Goal: Contribute content: Contribute content

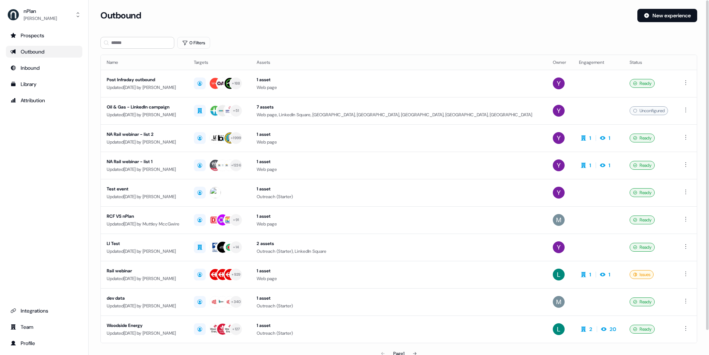
click at [286, 18] on div "Outbound" at bounding box center [365, 15] width 531 height 13
click at [67, 118] on div "Prospects Outbound Inbound Library Attribution Integrations Team Profile" at bounding box center [44, 190] width 76 height 320
click at [58, 82] on div "Library" at bounding box center [44, 84] width 68 height 7
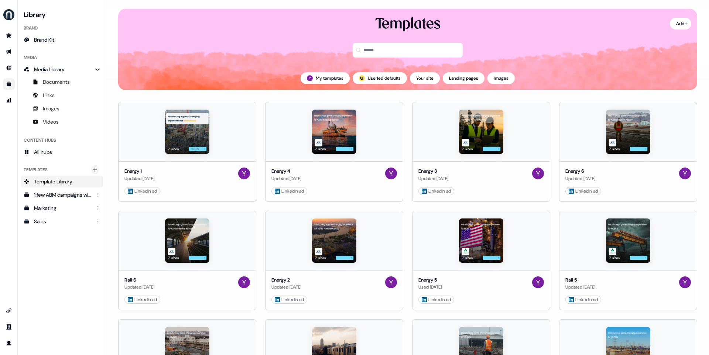
click at [98, 170] on button "Add collection" at bounding box center [94, 169] width 7 height 7
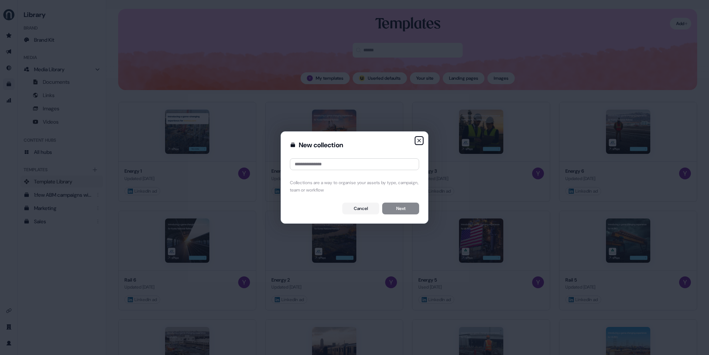
click at [417, 138] on icon "button" at bounding box center [419, 141] width 6 height 6
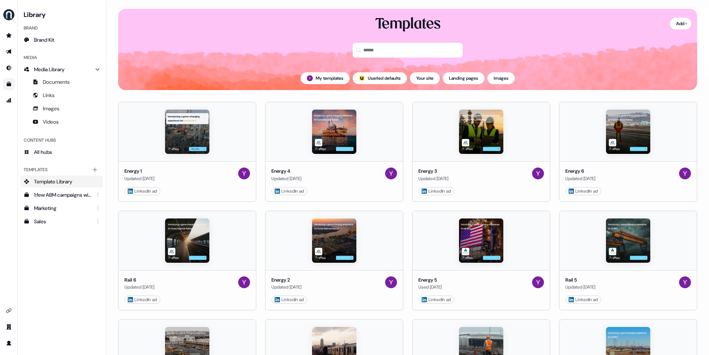
click at [611, 23] on html "For the best experience switch devices to a bigger screen. Go to Userled.io Lib…" at bounding box center [354, 177] width 709 height 355
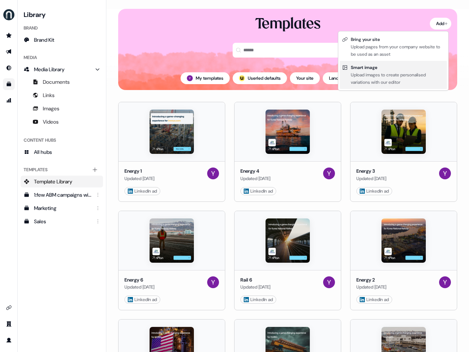
click at [390, 74] on div "Upload images to create personalised variations with our editor" at bounding box center [398, 78] width 94 height 15
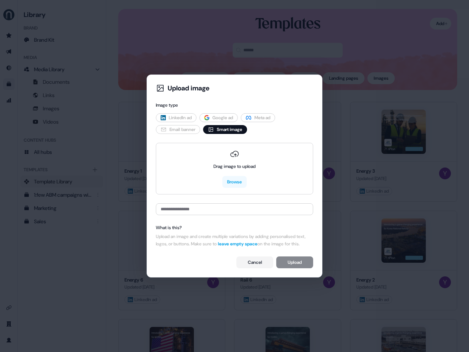
click at [189, 114] on span "LinkedIn ad" at bounding box center [180, 117] width 23 height 7
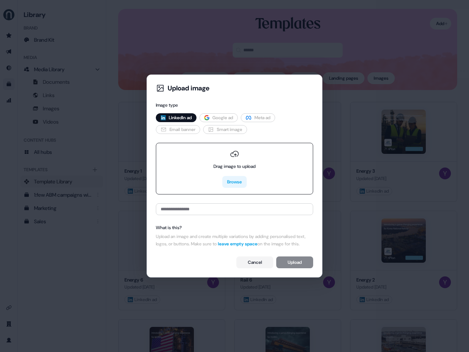
click at [234, 178] on button "Browse" at bounding box center [234, 182] width 24 height 12
type input "**********"
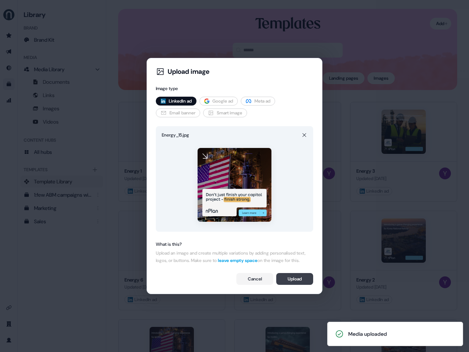
click at [295, 281] on button "Upload" at bounding box center [294, 279] width 37 height 12
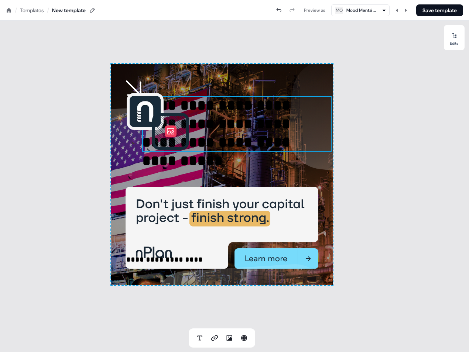
click at [216, 96] on div "**********" at bounding box center [222, 175] width 222 height 222
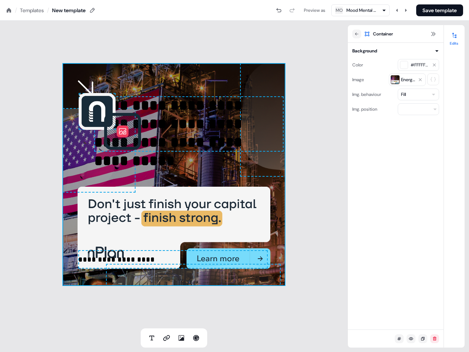
click at [216, 97] on div at bounding box center [188, 96] width 189 height 1
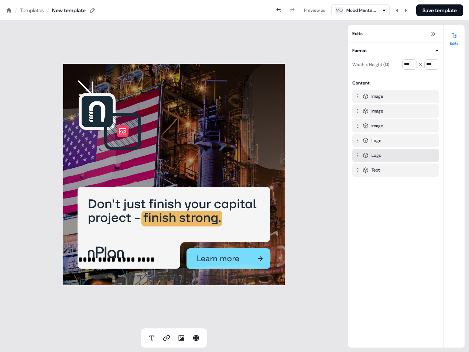
click at [124, 127] on icon at bounding box center [122, 131] width 9 height 9
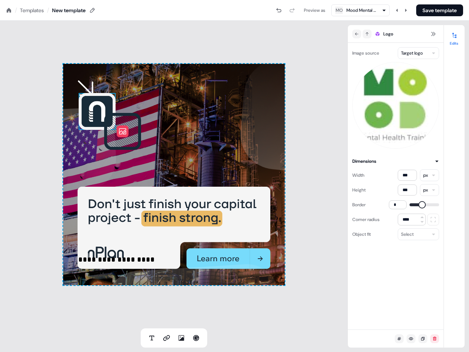
click at [89, 106] on img at bounding box center [97, 111] width 37 height 37
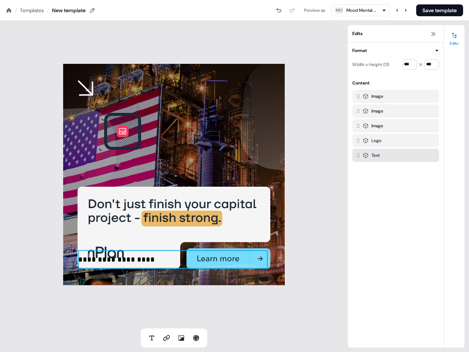
click at [125, 259] on p "**********" at bounding box center [172, 259] width 189 height 18
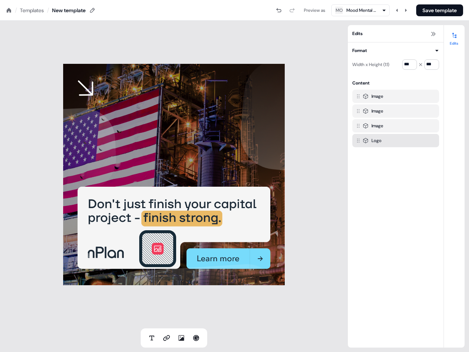
click at [170, 263] on icon at bounding box center [157, 248] width 31 height 31
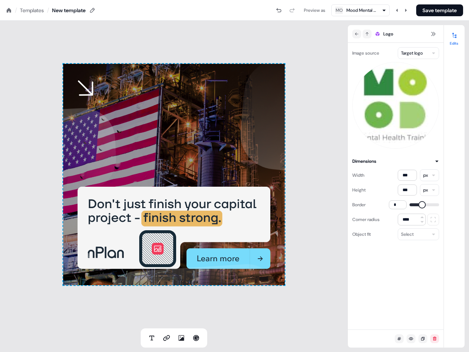
click at [172, 259] on icon at bounding box center [157, 248] width 31 height 31
click at [163, 237] on icon at bounding box center [149, 252] width 31 height 31
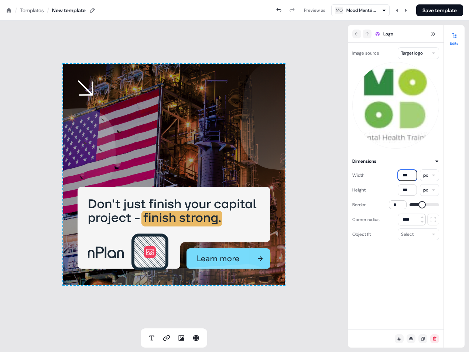
click at [408, 175] on input "***" at bounding box center [407, 175] width 19 height 11
type input "**"
click at [408, 189] on input "***" at bounding box center [407, 190] width 19 height 11
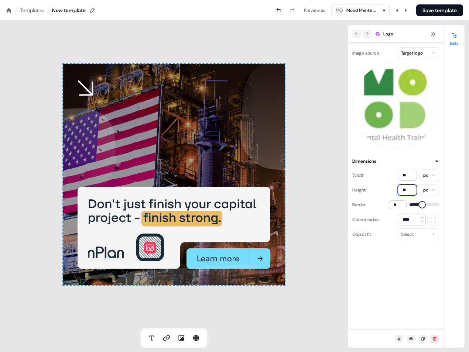
type input "**"
click at [404, 176] on input "**" at bounding box center [407, 175] width 19 height 11
type input "**"
click at [410, 190] on input "**" at bounding box center [407, 190] width 19 height 11
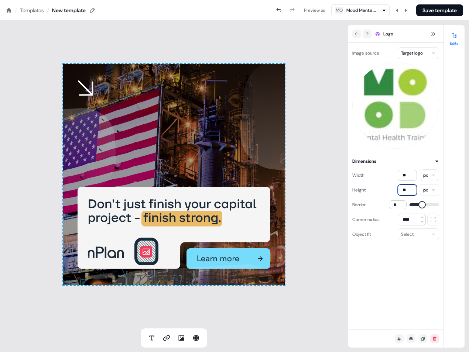
click at [410, 190] on input "**" at bounding box center [407, 190] width 19 height 11
type input "**"
click at [408, 219] on input "****" at bounding box center [412, 220] width 28 height 12
type input "****"
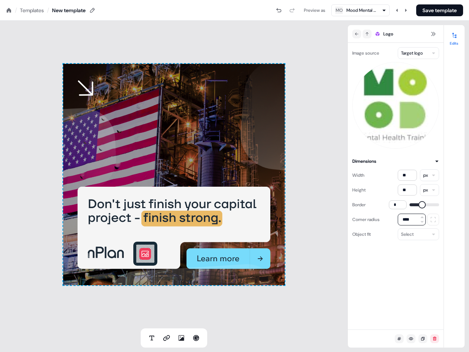
click at [410, 271] on div "Image source Target logo Dimensions Width ** px Height ** px Border * Corner ra…" at bounding box center [396, 186] width 96 height 287
click at [93, 9] on icon at bounding box center [92, 10] width 6 height 6
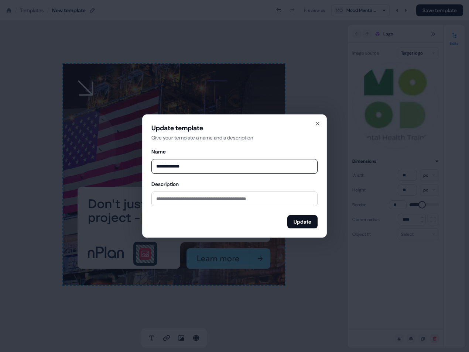
type input "**********"
click at [305, 225] on button "Update" at bounding box center [302, 221] width 30 height 13
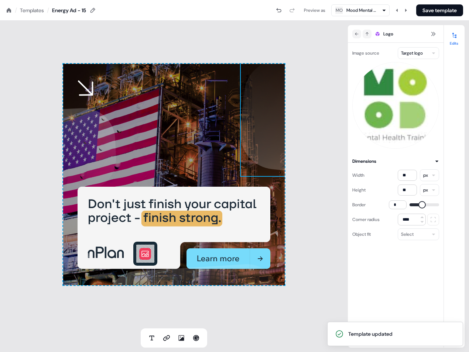
click at [278, 92] on img at bounding box center [314, 117] width 148 height 117
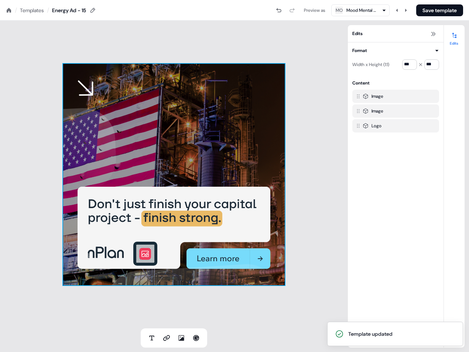
click at [85, 85] on div "To pick up a draggable item, press the space bar. While dragging, use the arrow…" at bounding box center [174, 175] width 222 height 222
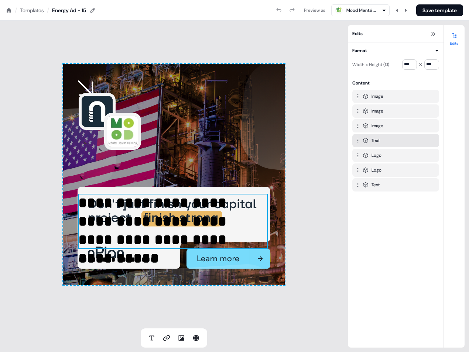
click at [144, 209] on p "**********" at bounding box center [172, 221] width 189 height 55
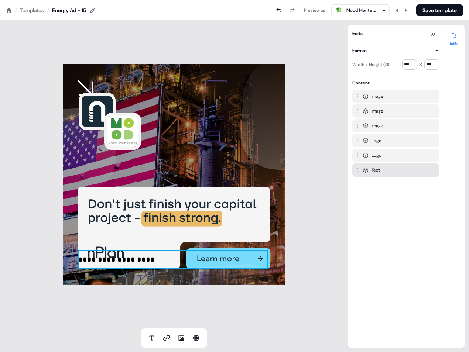
click at [124, 254] on p "**********" at bounding box center [172, 259] width 189 height 18
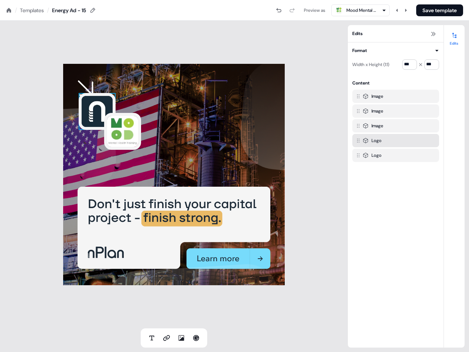
click at [88, 110] on img at bounding box center [97, 111] width 37 height 37
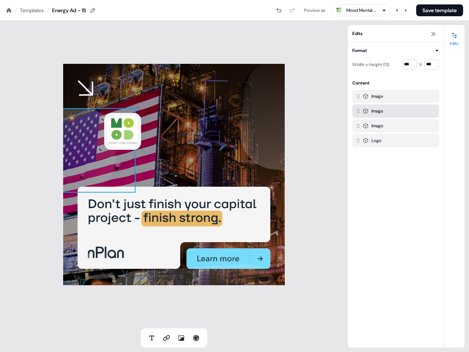
click at [90, 124] on img at bounding box center [62, 150] width 148 height 85
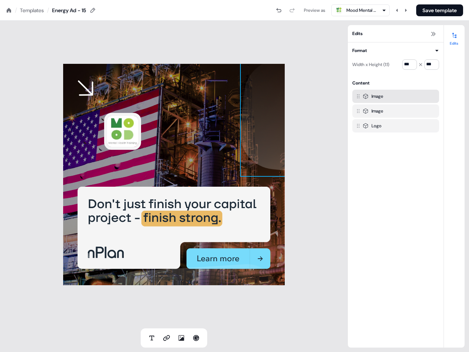
click at [254, 100] on img at bounding box center [314, 117] width 148 height 117
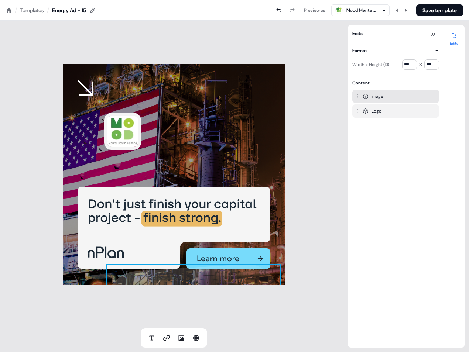
click at [387, 96] on div "Image" at bounding box center [399, 96] width 73 height 7
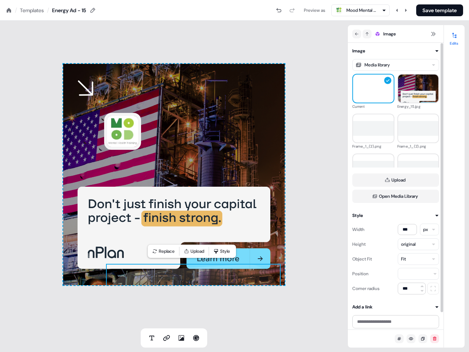
click at [256, 270] on img at bounding box center [193, 309] width 175 height 91
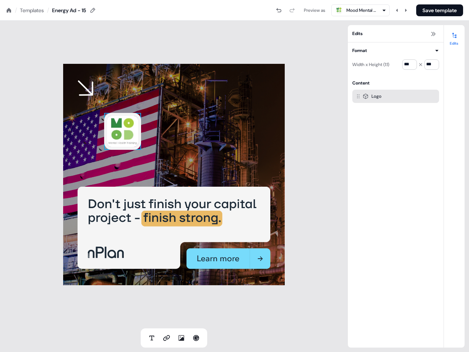
click at [124, 123] on img at bounding box center [122, 131] width 37 height 37
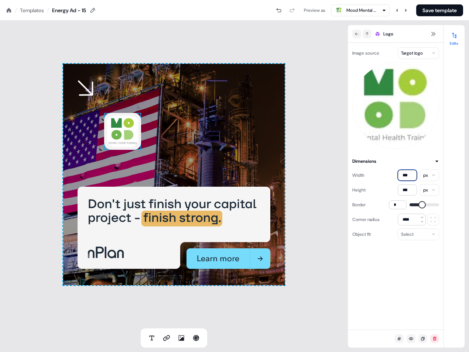
click at [407, 175] on input "***" at bounding box center [407, 175] width 19 height 11
click at [406, 175] on input "**" at bounding box center [407, 175] width 19 height 11
type input "**"
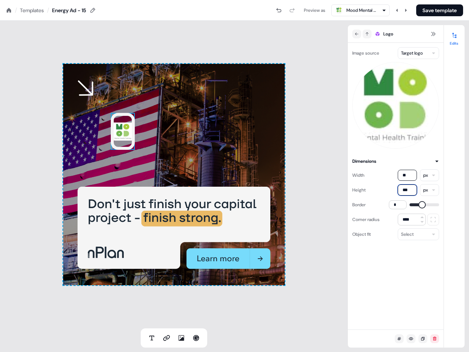
click at [404, 188] on input "***" at bounding box center [407, 190] width 19 height 11
click at [404, 189] on input "***" at bounding box center [407, 190] width 19 height 11
paste input
type input "**"
click at [410, 219] on input "****" at bounding box center [412, 220] width 28 height 12
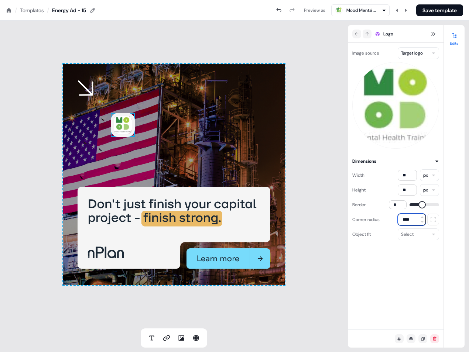
click at [410, 219] on input "****" at bounding box center [412, 220] width 28 height 12
type input "****"
click at [156, 151] on div "To pick up a draggable item, press the space bar. While dragging, use the arrow…" at bounding box center [174, 175] width 222 height 222
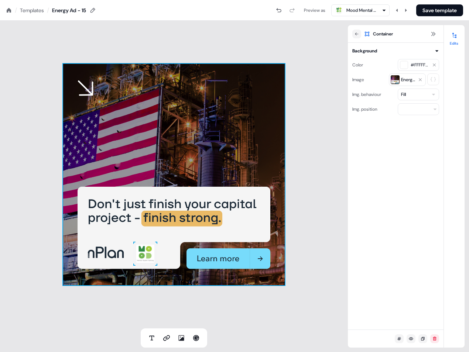
click at [157, 151] on div "To pick up a draggable item, press the space bar. While dragging, use the arrow…" at bounding box center [174, 175] width 222 height 222
click at [211, 145] on div "To pick up a draggable item, press the space bar. While dragging, use the arrow…" at bounding box center [174, 175] width 222 height 222
click at [436, 10] on button "Save template" at bounding box center [439, 10] width 47 height 12
click at [313, 96] on div "To pick up a draggable item, press the space bar. While dragging, use the arrow…" at bounding box center [174, 175] width 348 height 308
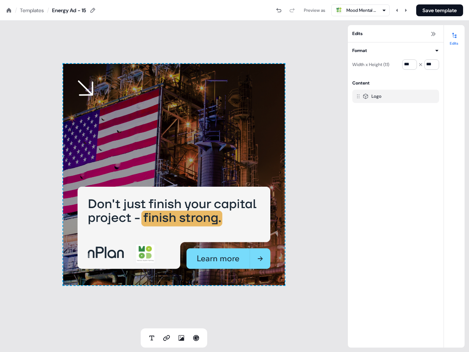
click at [42, 39] on div "To pick up a draggable item, press the space bar. While dragging, use the arrow…" at bounding box center [174, 175] width 348 height 308
click at [271, 38] on div "To pick up a draggable item, press the space bar. While dragging, use the arrow…" at bounding box center [174, 175] width 348 height 308
drag, startPoint x: 271, startPoint y: 35, endPoint x: 254, endPoint y: 35, distance: 17.0
click at [270, 35] on div "To pick up a draggable item, press the space bar. While dragging, use the arrow…" at bounding box center [174, 175] width 348 height 308
click at [95, 52] on div "To pick up a draggable item, press the space bar. While dragging, use the arrow…" at bounding box center [174, 175] width 348 height 308
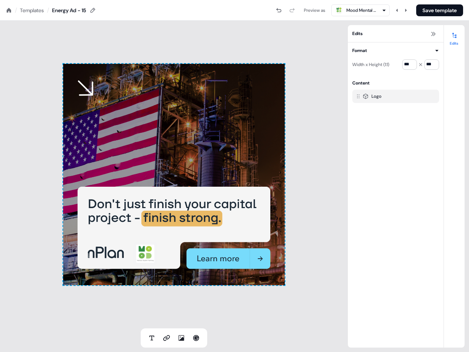
click at [28, 8] on div "Templates" at bounding box center [32, 10] width 24 height 7
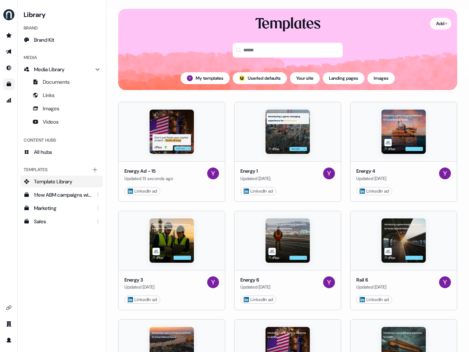
click at [441, 24] on html "For the best experience switch devices to a bigger screen. Go to [DOMAIN_NAME] …" at bounding box center [234, 176] width 469 height 352
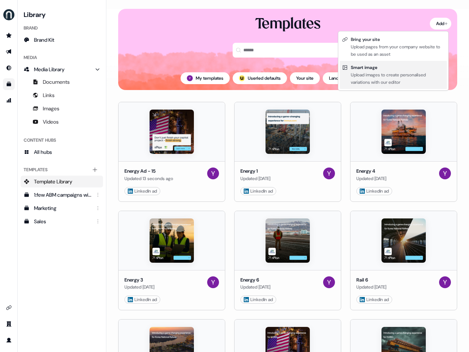
click at [390, 73] on div "Upload images to create personalised variations with our editor" at bounding box center [398, 78] width 94 height 15
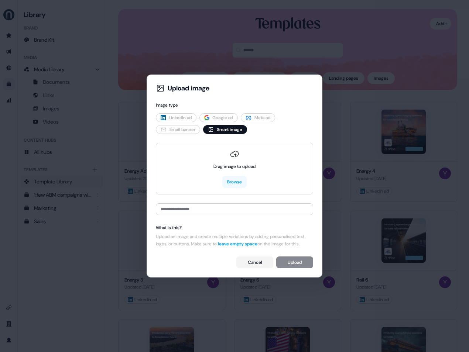
click at [182, 114] on span "LinkedIn ad" at bounding box center [180, 117] width 23 height 7
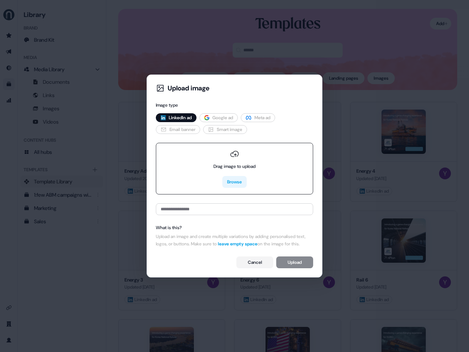
click at [236, 179] on button "Browse" at bounding box center [234, 182] width 24 height 12
type input "**********"
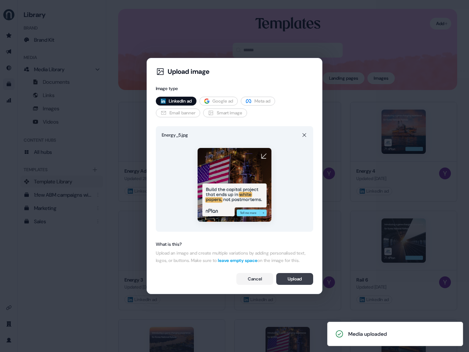
click at [295, 279] on button "Upload" at bounding box center [294, 279] width 37 height 12
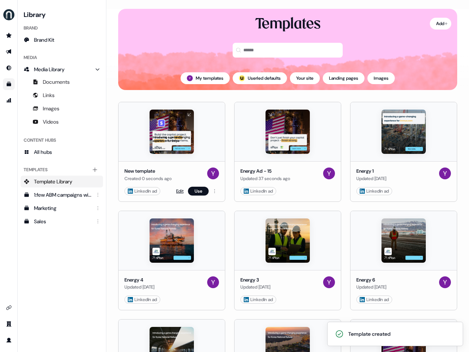
click at [177, 190] on link "Edit" at bounding box center [179, 191] width 7 height 7
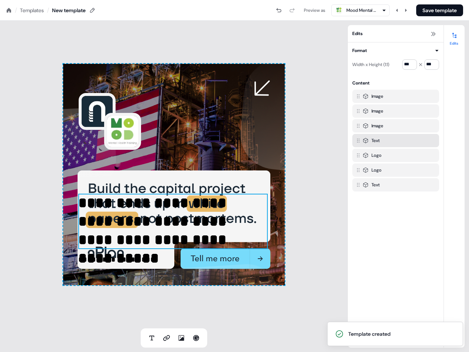
click at [148, 212] on p "**********" at bounding box center [172, 221] width 189 height 55
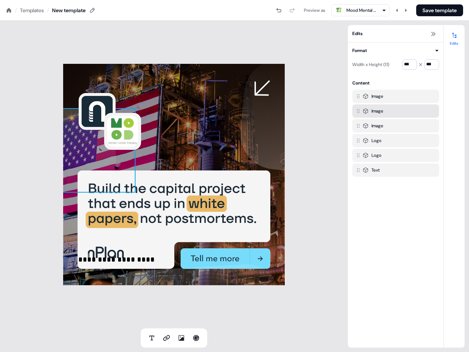
click at [81, 145] on img at bounding box center [62, 150] width 148 height 85
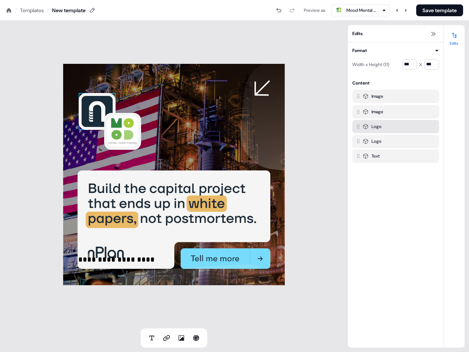
click at [93, 114] on img at bounding box center [97, 111] width 37 height 37
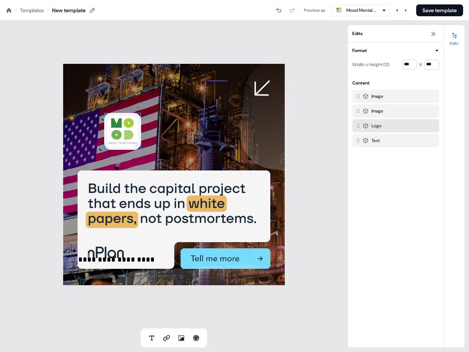
click at [113, 128] on img at bounding box center [122, 131] width 37 height 37
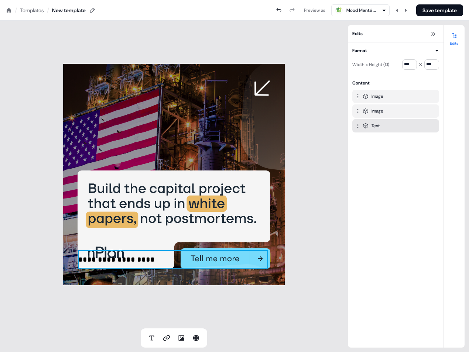
click at [123, 256] on p "**********" at bounding box center [172, 259] width 189 height 18
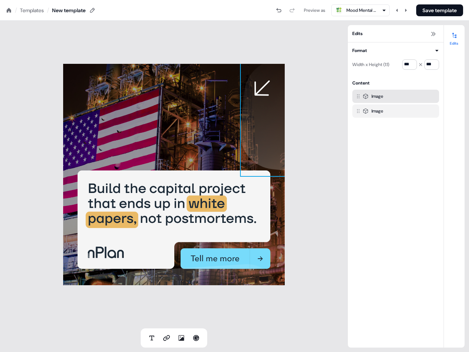
click at [382, 98] on div "Image" at bounding box center [378, 96] width 12 height 7
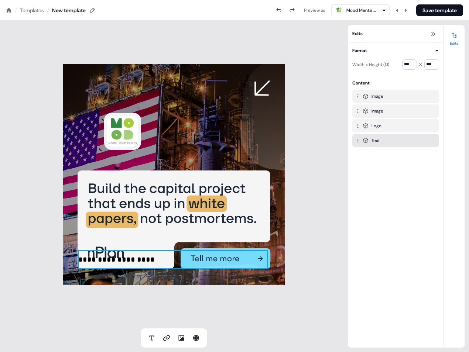
click at [135, 263] on p "**********" at bounding box center [172, 259] width 189 height 18
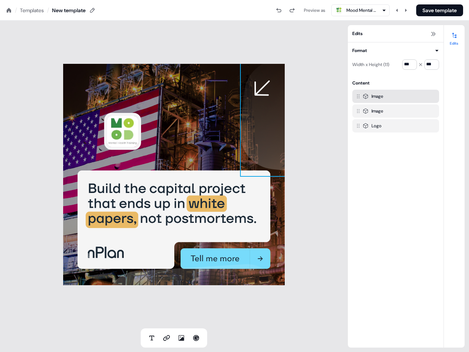
click at [380, 100] on div "Image" at bounding box center [395, 96] width 87 height 13
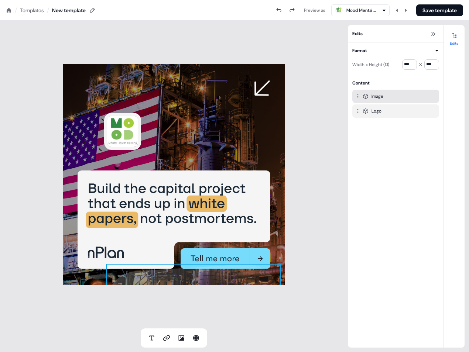
click at [377, 97] on div "Image" at bounding box center [378, 96] width 12 height 7
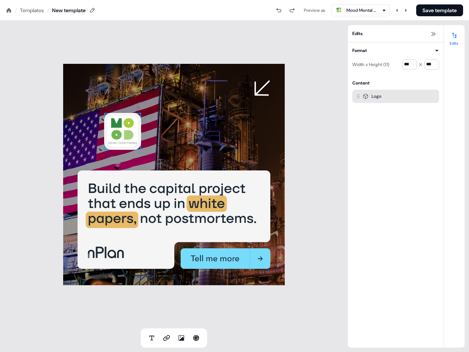
click at [122, 130] on img at bounding box center [122, 131] width 37 height 37
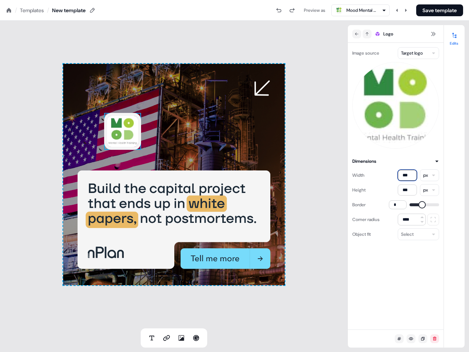
click at [409, 179] on input "***" at bounding box center [407, 175] width 19 height 11
type input "**"
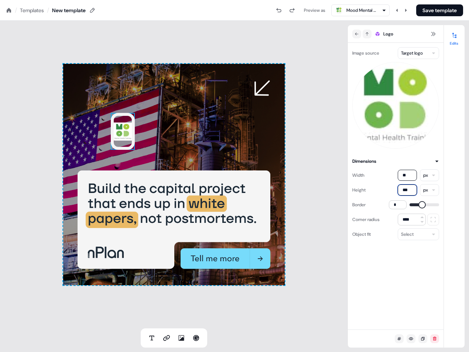
click at [410, 189] on input "***" at bounding box center [407, 190] width 19 height 11
type input "**"
click at [407, 220] on input "****" at bounding box center [412, 220] width 28 height 12
type input "****"
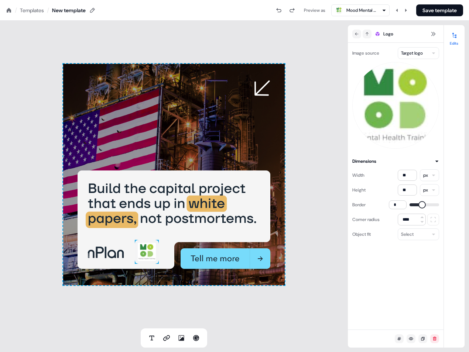
click at [308, 204] on div "To pick up a draggable item, press the space bar. While dragging, use the arrow…" at bounding box center [174, 175] width 348 height 308
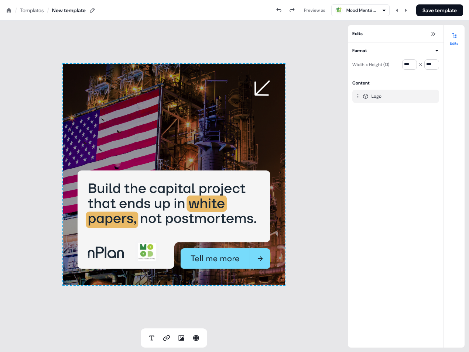
click at [77, 10] on div "New template" at bounding box center [69, 10] width 34 height 7
click at [78, 10] on div "New template" at bounding box center [69, 10] width 34 height 7
click at [105, 13] on div "Preview as Mood Mental Health Training Save template" at bounding box center [279, 10] width 367 height 12
click at [95, 9] on icon at bounding box center [92, 10] width 6 height 6
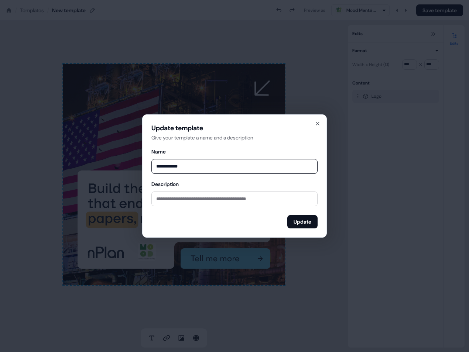
click at [178, 164] on input "**********" at bounding box center [234, 166] width 166 height 15
type input "**********"
click at [307, 220] on button "Update" at bounding box center [302, 221] width 30 height 13
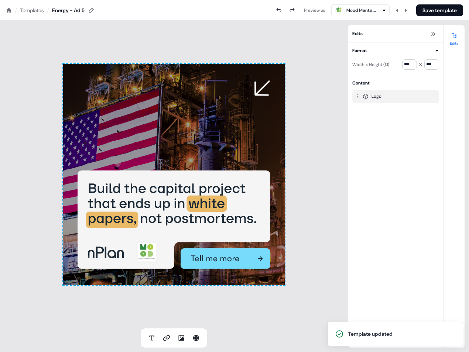
click at [332, 136] on div "To pick up a draggable item, press the space bar. While dragging, use the arrow…" at bounding box center [174, 175] width 348 height 308
click at [322, 142] on div "To pick up a draggable item, press the space bar. While dragging, use the arrow…" at bounding box center [174, 175] width 348 height 308
click at [443, 7] on button "Save template" at bounding box center [439, 10] width 47 height 12
click at [434, 13] on button "Save template" at bounding box center [439, 10] width 47 height 12
click at [201, 31] on div "To pick up a draggable item, press the space bar. While dragging, use the arrow…" at bounding box center [174, 175] width 348 height 308
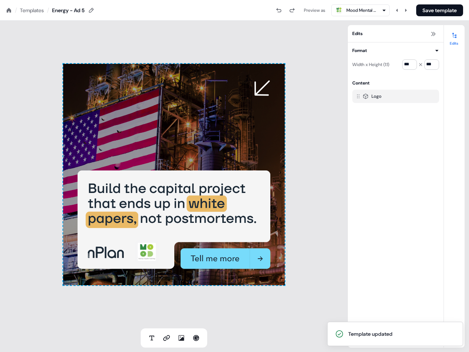
click at [131, 79] on div "To pick up a draggable item, press the space bar. While dragging, use the arrow…" at bounding box center [174, 175] width 222 height 222
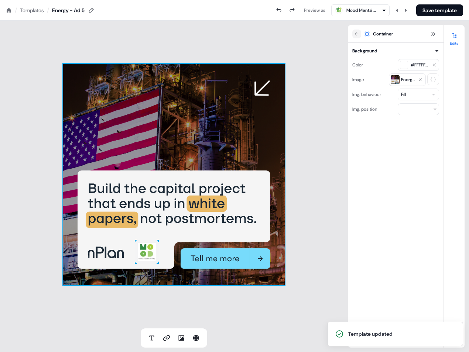
click at [131, 78] on div "To pick up a draggable item, press the space bar. While dragging, use the arrow…" at bounding box center [174, 175] width 222 height 222
click at [419, 79] on icon at bounding box center [420, 80] width 4 height 4
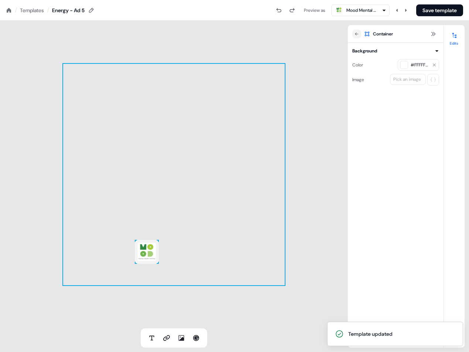
click at [411, 81] on div "Pick an image" at bounding box center [407, 79] width 31 height 7
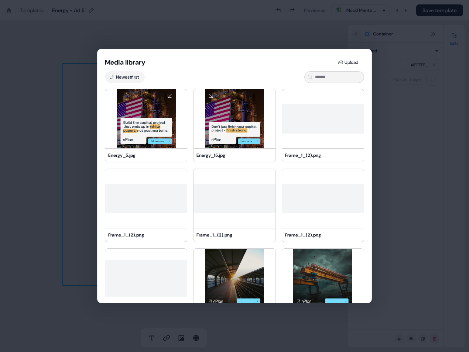
click at [134, 30] on div "Media library Upload Newest first Energy_5.jpg Energy_15.jpg Frame_1_(2).png Fr…" at bounding box center [234, 176] width 469 height 352
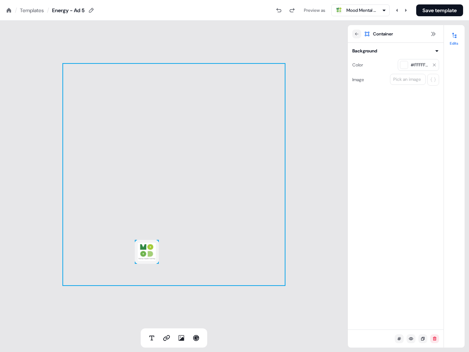
click at [21, 10] on div "Templates" at bounding box center [32, 10] width 24 height 7
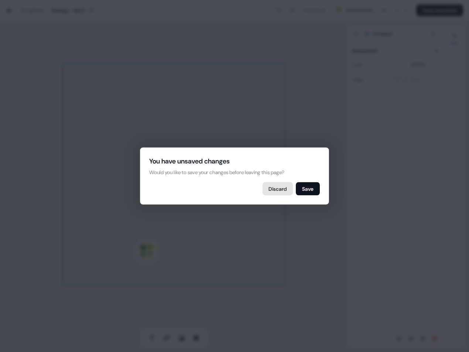
click at [269, 184] on button "Discard" at bounding box center [278, 188] width 30 height 13
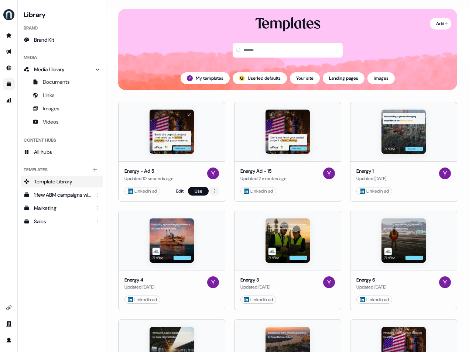
click at [214, 189] on html "For the best experience switch devices to a bigger screen. Go to Userled.io Lib…" at bounding box center [234, 176] width 469 height 352
click at [227, 217] on span "Duplicate" at bounding box center [222, 217] width 19 height 6
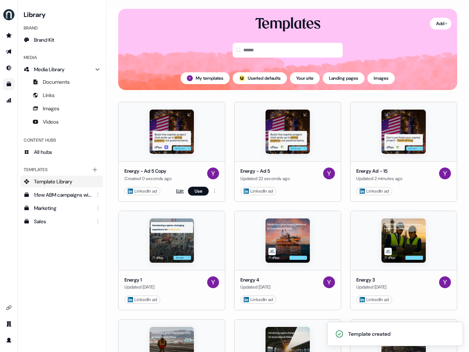
click at [178, 192] on link "Edit" at bounding box center [179, 191] width 7 height 7
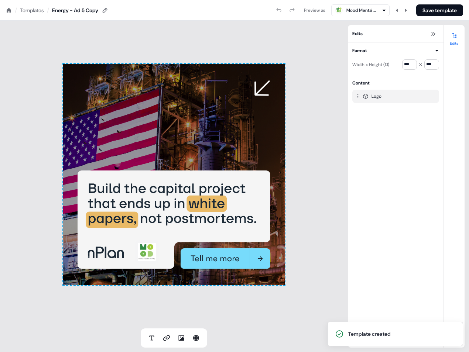
click at [88, 11] on div "Energy - Ad 5 Copy" at bounding box center [75, 10] width 46 height 7
click at [105, 10] on icon at bounding box center [105, 10] width 6 height 6
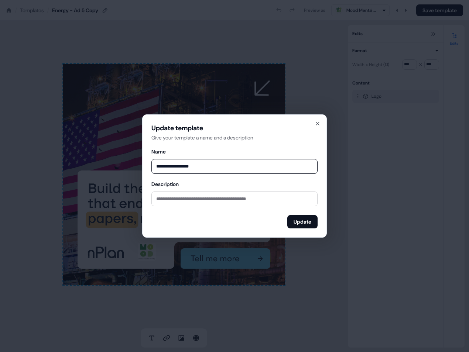
click at [201, 163] on input "**********" at bounding box center [234, 166] width 166 height 15
click at [211, 166] on input "**********" at bounding box center [234, 166] width 166 height 15
click at [266, 165] on input "**********" at bounding box center [234, 166] width 166 height 15
type input "**********"
click at [306, 221] on button "Update" at bounding box center [302, 221] width 30 height 13
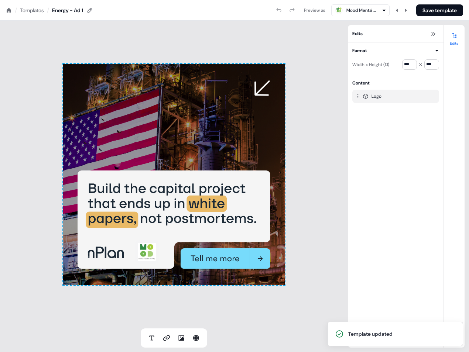
click at [181, 127] on div "To pick up a draggable item, press the space bar. While dragging, use the arrow…" at bounding box center [174, 175] width 222 height 222
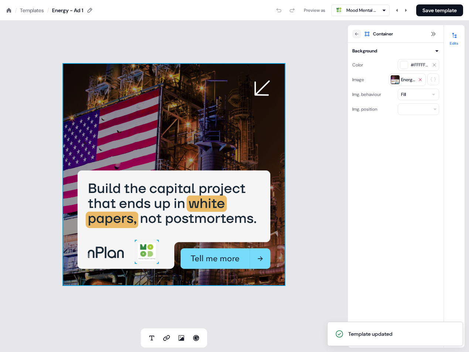
click at [420, 78] on icon at bounding box center [420, 80] width 4 height 4
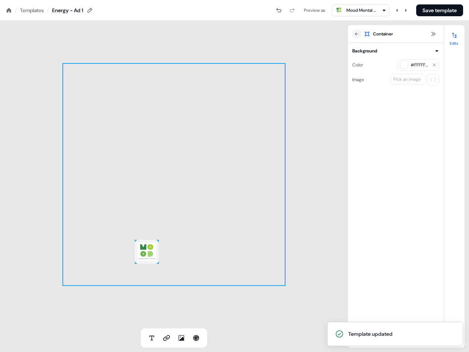
click at [417, 81] on div "Pick an image" at bounding box center [407, 79] width 31 height 7
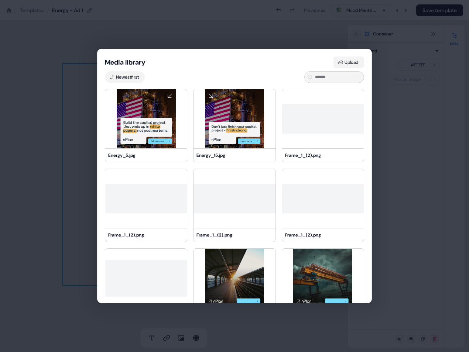
click at [351, 60] on button "Upload" at bounding box center [349, 63] width 31 height 12
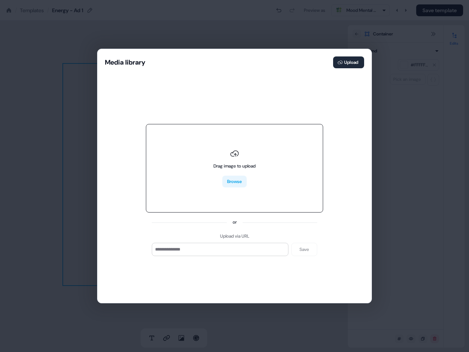
click at [239, 179] on button "Browse" at bounding box center [234, 182] width 24 height 12
type input "**********"
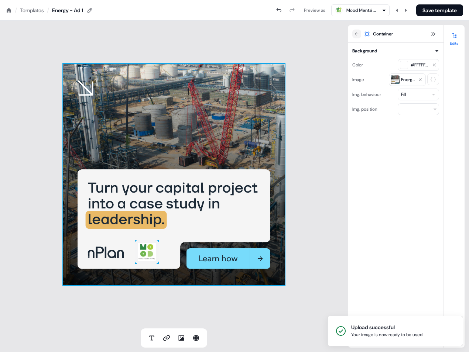
click at [209, 224] on div "To pick up a draggable item, press the space bar. While dragging, use the arrow…" at bounding box center [174, 175] width 222 height 222
click at [143, 251] on img at bounding box center [147, 252] width 24 height 24
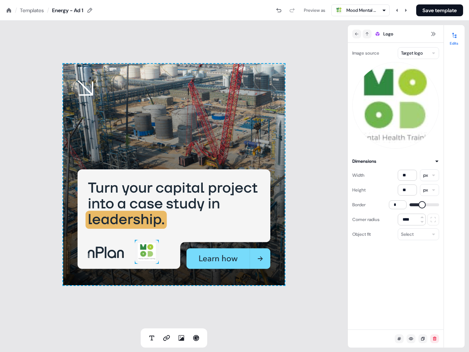
click at [416, 0] on html "For the best experience switch devices to a bigger screen. Go to Userled.io Loa…" at bounding box center [234, 0] width 469 height 0
click at [324, 0] on html "For the best experience switch devices to a bigger screen. Go to Userled.io Loa…" at bounding box center [234, 0] width 469 height 0
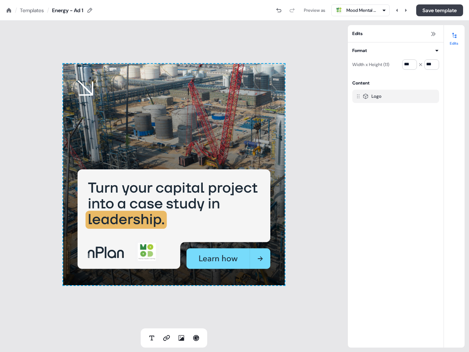
click at [440, 10] on button "Save template" at bounding box center [439, 10] width 47 height 12
click at [34, 10] on div "Templates" at bounding box center [32, 10] width 24 height 7
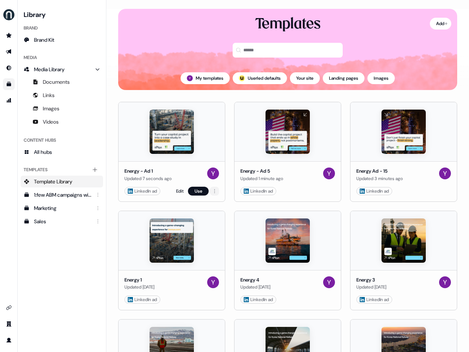
click at [213, 191] on html "For the best experience switch devices to a bigger screen. Go to Userled.io Lib…" at bounding box center [234, 176] width 469 height 352
click at [225, 218] on span "Duplicate" at bounding box center [222, 217] width 19 height 6
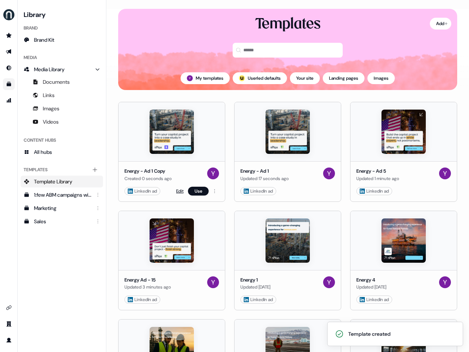
click at [180, 192] on link "Edit" at bounding box center [179, 191] width 7 height 7
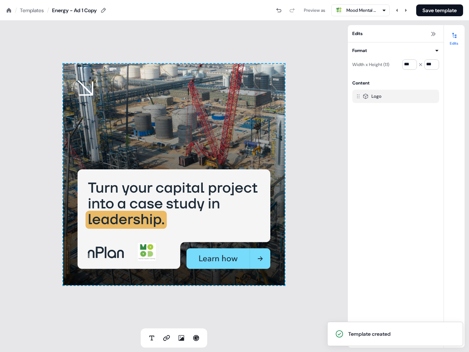
click at [94, 11] on div "Energy - Ad 1 Copy" at bounding box center [74, 10] width 45 height 7
click at [106, 11] on icon at bounding box center [103, 10] width 6 height 6
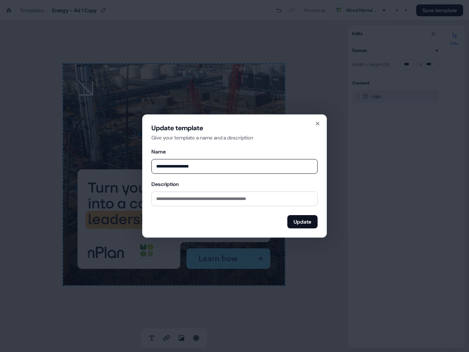
click at [208, 168] on input "**********" at bounding box center [234, 166] width 166 height 15
type input "**********"
click at [310, 219] on button "Update" at bounding box center [302, 221] width 30 height 13
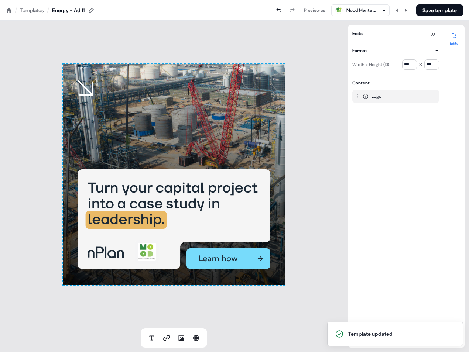
click at [349, 131] on div "Content Logo" at bounding box center [396, 215] width 96 height 273
click at [217, 115] on div "To pick up a draggable item, press the space bar. While dragging, use the arrow…" at bounding box center [174, 175] width 222 height 222
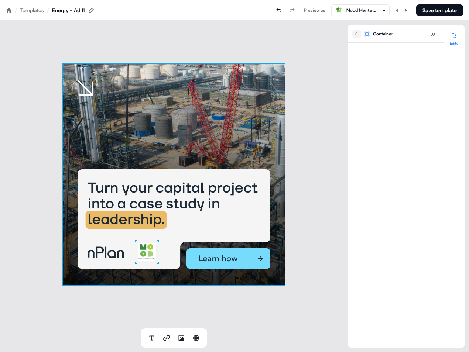
click at [217, 115] on div "To pick up a draggable item, press the space bar. While dragging, use the arrow…" at bounding box center [174, 175] width 222 height 222
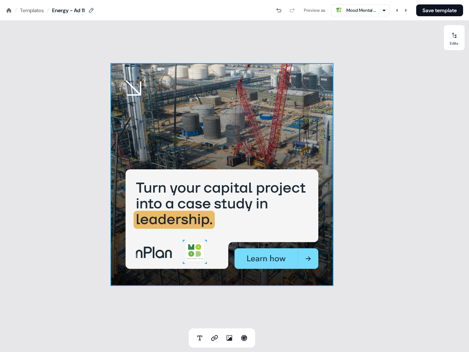
click at [265, 95] on div "To pick up a draggable item, press the space bar. While dragging, use the arrow…" at bounding box center [222, 175] width 222 height 222
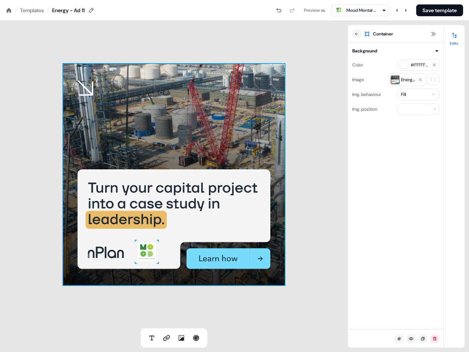
click at [415, 79] on span "Energy_1.jpg" at bounding box center [409, 79] width 16 height 7
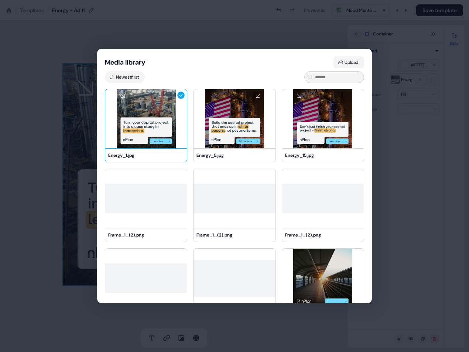
click at [358, 63] on button "Upload" at bounding box center [349, 63] width 31 height 12
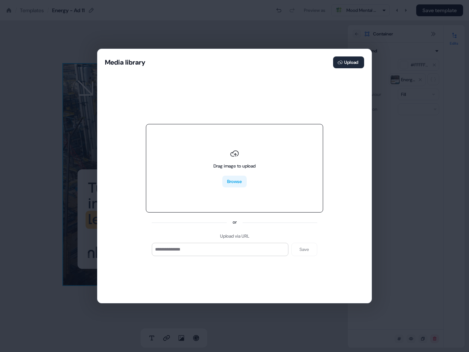
click at [233, 182] on button "Browse" at bounding box center [234, 182] width 24 height 12
type input "**********"
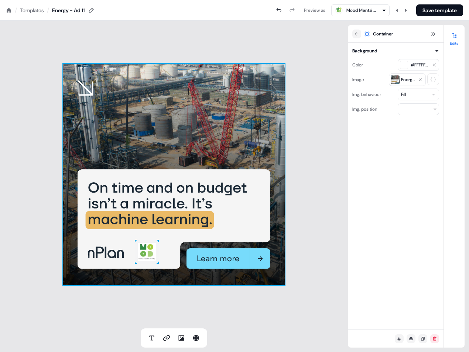
drag, startPoint x: 301, startPoint y: 40, endPoint x: 327, endPoint y: 40, distance: 25.5
click at [301, 40] on div "To pick up a draggable item, press the space bar. While dragging, use the arrow…" at bounding box center [174, 175] width 348 height 308
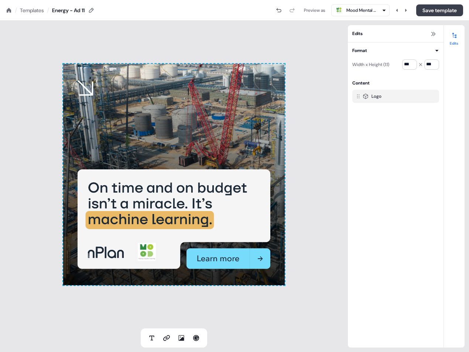
click at [437, 14] on button "Save template" at bounding box center [439, 10] width 47 height 12
click at [309, 34] on div "To pick up a draggable item, press the space bar. While dragging, use the arrow…" at bounding box center [174, 175] width 348 height 308
click at [31, 10] on div "Templates" at bounding box center [32, 10] width 24 height 7
click at [34, 10] on div "Templates" at bounding box center [32, 10] width 24 height 7
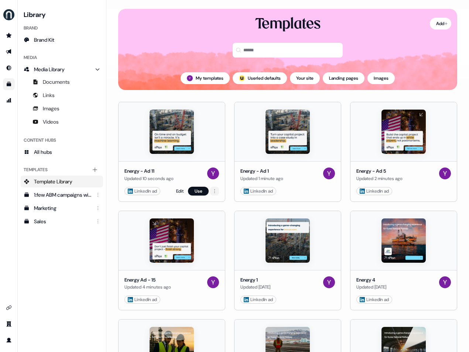
click at [217, 192] on html "For the best experience switch devices to a bigger screen. Go to Userled.io Lib…" at bounding box center [234, 176] width 469 height 352
click at [227, 218] on span "Duplicate" at bounding box center [222, 217] width 19 height 6
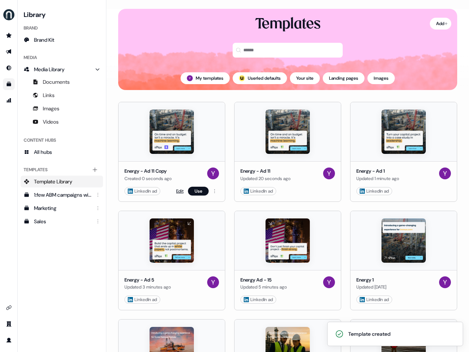
click at [176, 190] on link "Edit" at bounding box center [179, 191] width 7 height 7
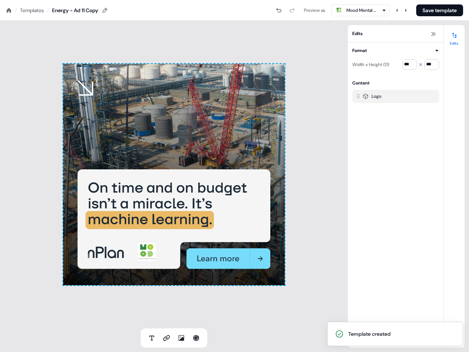
click at [95, 8] on div "Energy - Ad 11 Copy" at bounding box center [75, 10] width 46 height 7
click at [106, 10] on icon at bounding box center [105, 10] width 6 height 6
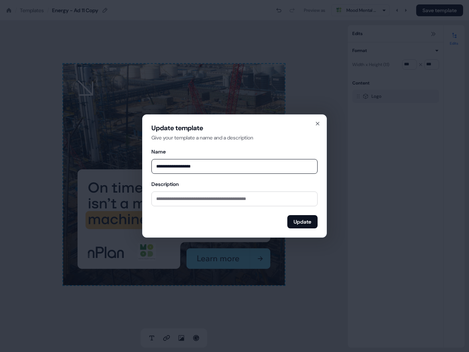
click at [212, 165] on input "**********" at bounding box center [234, 166] width 166 height 15
type input "**********"
click at [220, 142] on div "**********" at bounding box center [234, 176] width 166 height 105
click at [307, 221] on button "Update" at bounding box center [302, 221] width 30 height 13
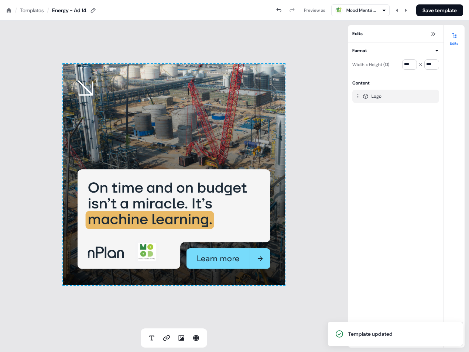
click at [210, 141] on div "To pick up a draggable item, press the space bar. While dragging, use the arrow…" at bounding box center [174, 175] width 222 height 222
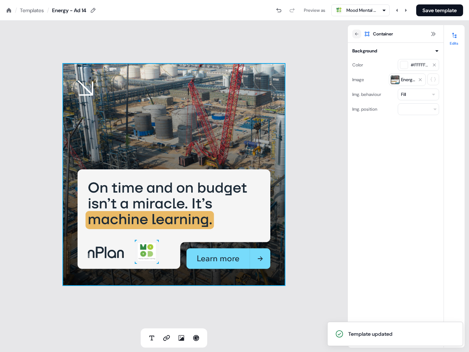
click at [205, 121] on div "To pick up a draggable item, press the space bar. While dragging, use the arrow…" at bounding box center [174, 175] width 222 height 222
click at [206, 123] on div "To pick up a draggable item, press the space bar. While dragging, use the arrow…" at bounding box center [174, 175] width 222 height 222
click at [419, 79] on icon at bounding box center [420, 80] width 4 height 4
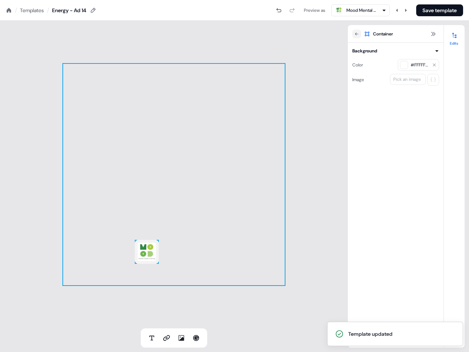
click at [410, 84] on button "Pick an image" at bounding box center [408, 79] width 36 height 11
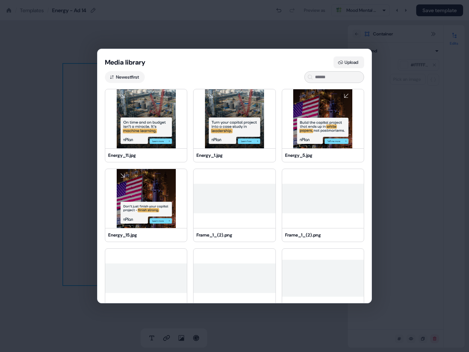
click at [350, 62] on button "Upload" at bounding box center [349, 63] width 31 height 12
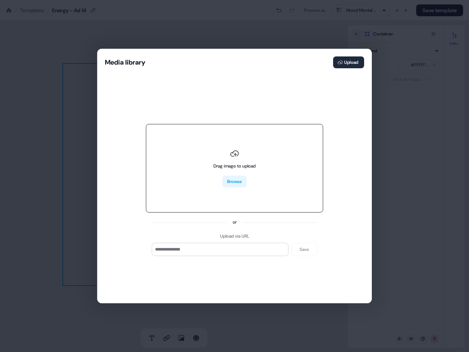
click at [235, 185] on button "Browse" at bounding box center [234, 182] width 24 height 12
type input "**********"
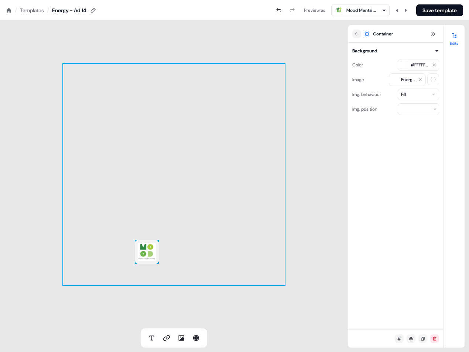
click at [305, 149] on div "To pick up a draggable item, press the space bar. While dragging, use the arrow…" at bounding box center [174, 175] width 348 height 308
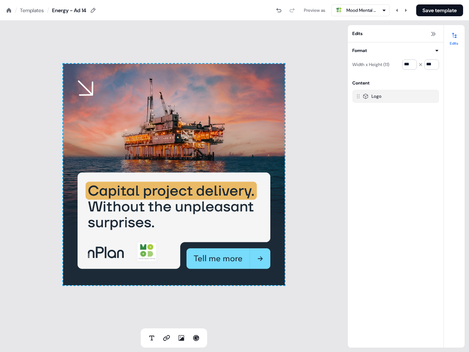
click at [303, 151] on div "To pick up a draggable item, press the space bar. While dragging, use the arrow…" at bounding box center [174, 175] width 348 height 308
click at [437, 10] on button "Save template" at bounding box center [439, 10] width 47 height 12
click at [33, 8] on div "Templates" at bounding box center [32, 10] width 24 height 7
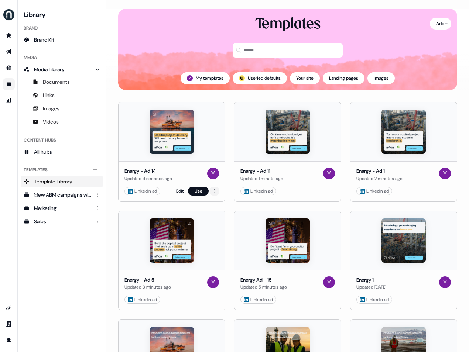
click at [214, 190] on html "For the best experience switch devices to a bigger screen. Go to Userled.io Lib…" at bounding box center [234, 176] width 469 height 352
click at [231, 216] on span "Duplicate" at bounding box center [222, 217] width 19 height 6
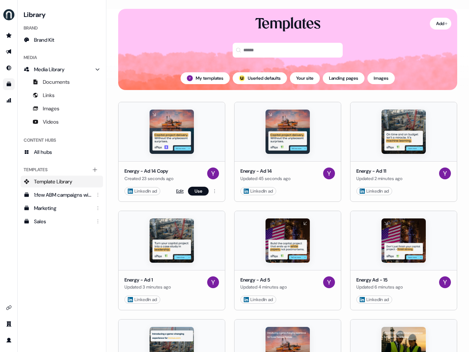
click at [179, 191] on link "Edit" at bounding box center [179, 191] width 7 height 7
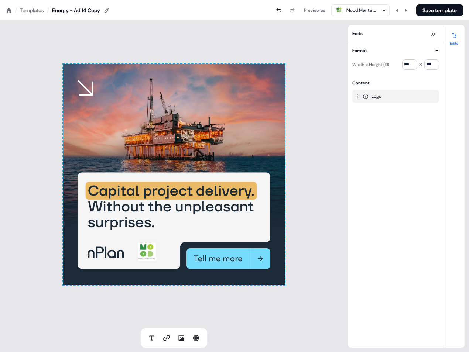
click at [255, 138] on div "To pick up a draggable item, press the space bar. While dragging, use the arrow…" at bounding box center [174, 175] width 222 height 222
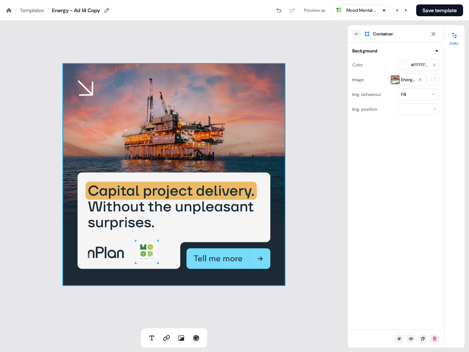
click at [419, 79] on icon at bounding box center [420, 79] width 3 height 3
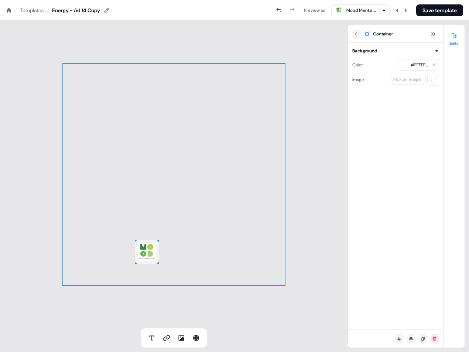
click at [405, 79] on div "Pick an image" at bounding box center [407, 79] width 31 height 7
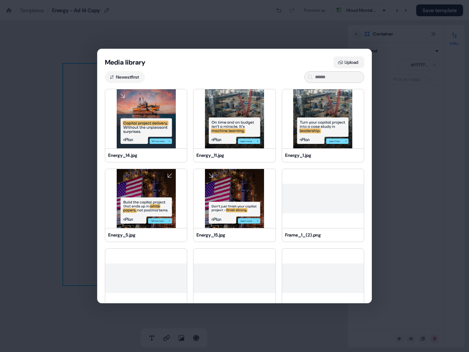
click at [347, 62] on button "Upload" at bounding box center [349, 63] width 31 height 12
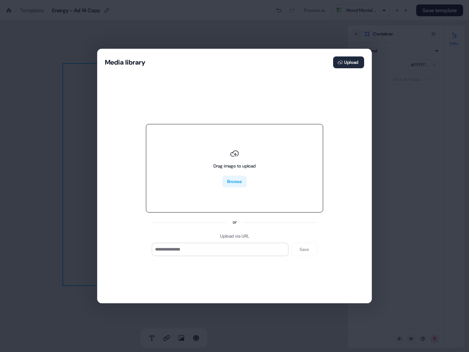
click at [235, 181] on button "Browse" at bounding box center [234, 182] width 24 height 12
type input "**********"
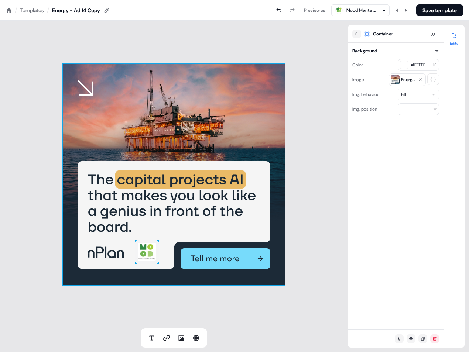
click at [108, 246] on div "To pick up a draggable item, press the space bar. While dragging, use the arrow…" at bounding box center [174, 175] width 222 height 222
click at [110, 10] on icon at bounding box center [107, 10] width 6 height 6
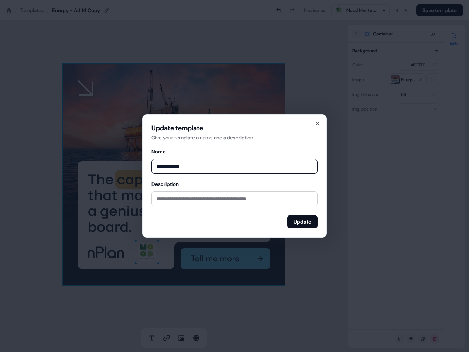
type input "**********"
click at [229, 150] on div "**********" at bounding box center [234, 160] width 166 height 27
click at [298, 220] on button "Update" at bounding box center [302, 221] width 30 height 13
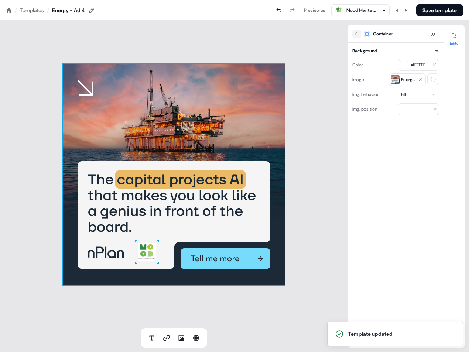
click at [298, 137] on div "To pick up a draggable item, press the space bar. While dragging, use the arrow…" at bounding box center [174, 175] width 348 height 308
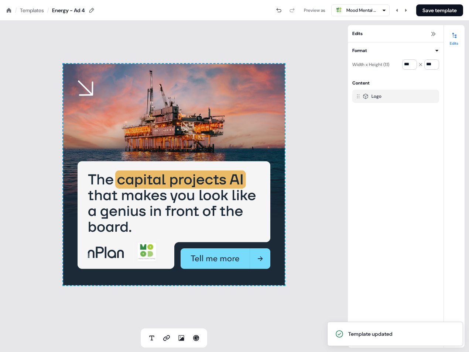
click at [311, 94] on div "To pick up a draggable item, press the space bar. While dragging, use the arrow…" at bounding box center [174, 175] width 348 height 308
click at [447, 10] on button "Save template" at bounding box center [439, 10] width 47 height 12
click at [105, 44] on div "To pick up a draggable item, press the space bar. While dragging, use the arrow…" at bounding box center [174, 175] width 348 height 308
click at [37, 12] on div "Templates" at bounding box center [32, 10] width 24 height 7
click at [41, 42] on div "To pick up a draggable item, press the space bar. While dragging, use the arrow…" at bounding box center [174, 175] width 348 height 308
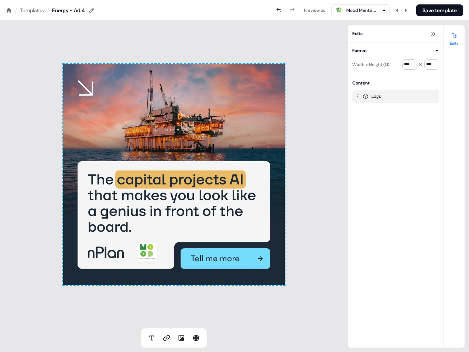
click at [38, 11] on div "Templates" at bounding box center [32, 10] width 24 height 7
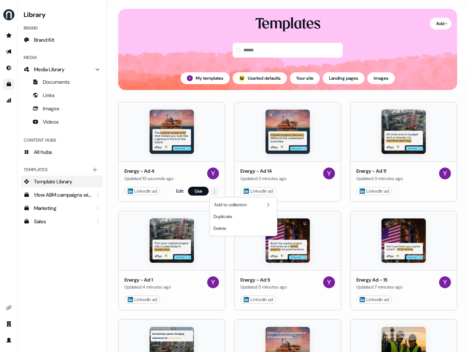
click at [213, 191] on html "For the best experience switch devices to a bigger screen. Go to Userled.io Lib…" at bounding box center [234, 176] width 469 height 352
click at [236, 217] on div "Duplicate" at bounding box center [243, 217] width 64 height 12
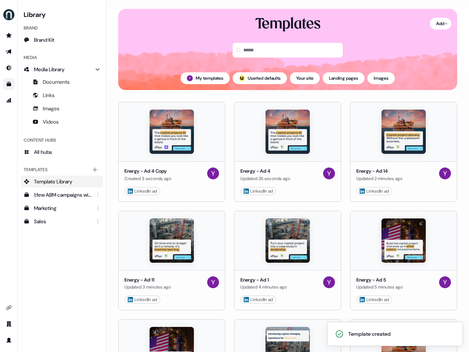
click at [180, 191] on link "Edit" at bounding box center [179, 191] width 7 height 7
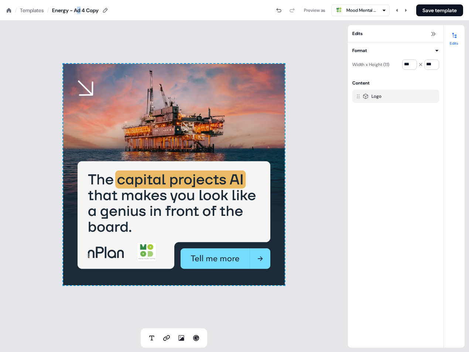
click at [81, 10] on div "Energy - Ad 4 Copy" at bounding box center [75, 10] width 47 height 7
click at [108, 8] on icon at bounding box center [105, 10] width 6 height 6
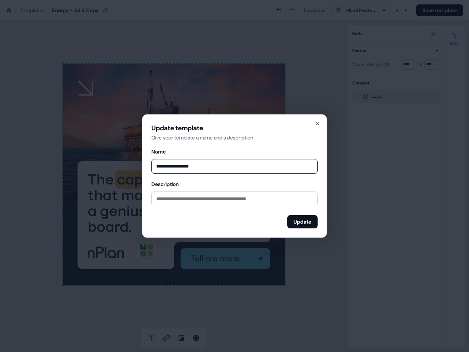
click at [171, 167] on input "**********" at bounding box center [234, 166] width 166 height 15
type input "**********"
click at [299, 219] on button "Update" at bounding box center [302, 221] width 30 height 13
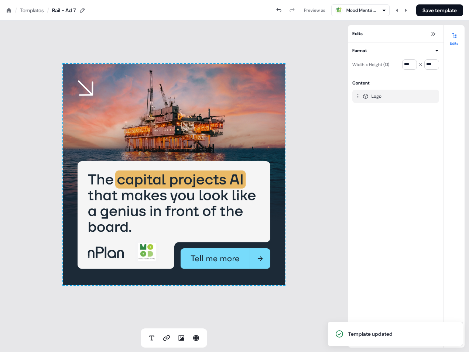
click at [243, 118] on div "To pick up a draggable item, press the space bar. While dragging, use the arrow…" at bounding box center [174, 175] width 222 height 222
click at [243, 119] on div "To pick up a draggable item, press the space bar. While dragging, use the arrow…" at bounding box center [174, 175] width 222 height 222
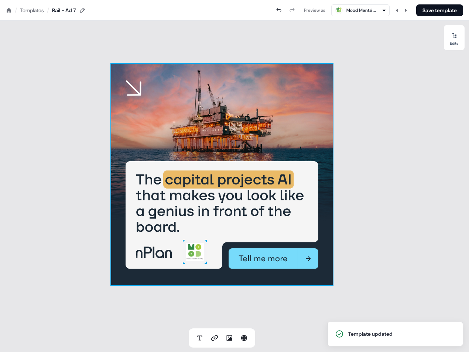
click at [250, 103] on div "To pick up a draggable item, press the space bar. While dragging, use the arrow…" at bounding box center [222, 175] width 222 height 222
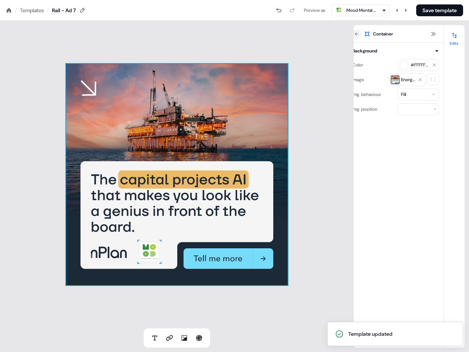
click at [250, 103] on div "To pick up a draggable item, press the space bar. While dragging, use the arrow…" at bounding box center [177, 175] width 222 height 222
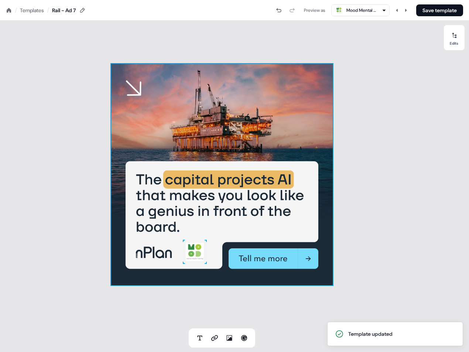
click at [251, 100] on div "To pick up a draggable item, press the space bar. While dragging, use the arrow…" at bounding box center [222, 175] width 222 height 222
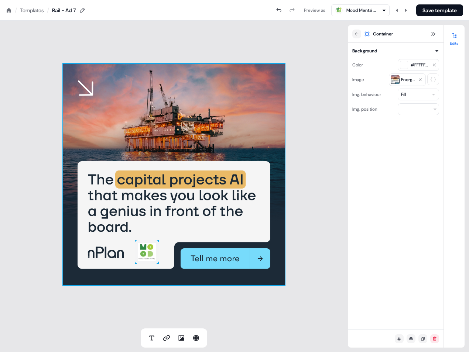
click at [416, 79] on span "Energy_4.jpg" at bounding box center [409, 79] width 16 height 7
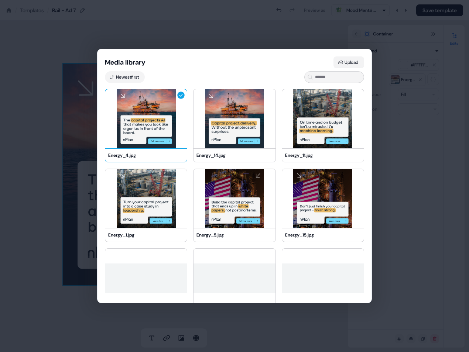
click at [346, 64] on button "Upload" at bounding box center [349, 63] width 31 height 12
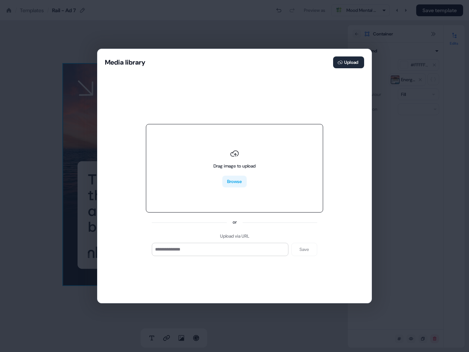
click at [236, 179] on button "Browse" at bounding box center [234, 182] width 24 height 12
type input "**********"
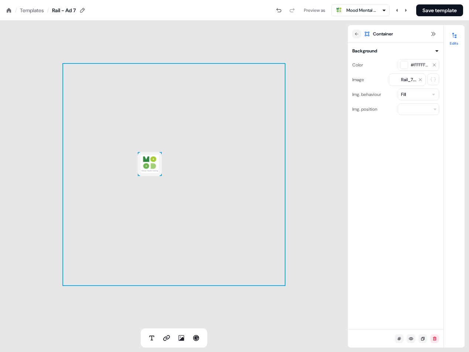
click at [170, 206] on div "To pick up a draggable item, press the space bar. While dragging, use the arrow…" at bounding box center [174, 175] width 222 height 222
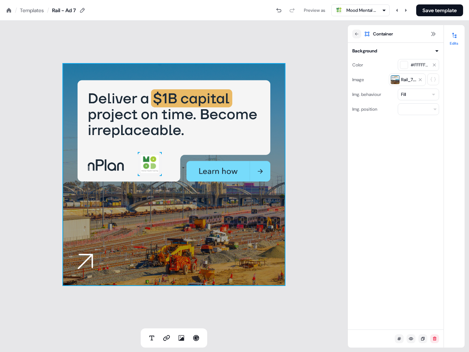
click at [310, 161] on div "To pick up a draggable item, press the space bar. While dragging, use the arrow…" at bounding box center [174, 175] width 348 height 308
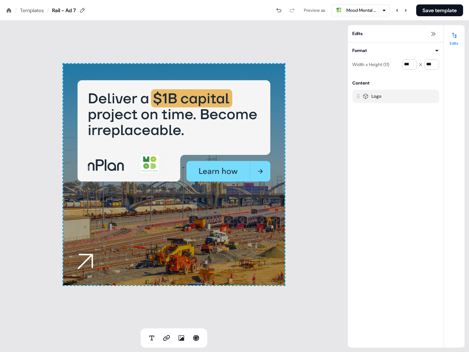
click at [310, 145] on div "To pick up a draggable item, press the space bar. While dragging, use the arrow…" at bounding box center [174, 175] width 348 height 308
click at [315, 132] on div "To pick up a draggable item, press the space bar. While dragging, use the arrow…" at bounding box center [174, 175] width 348 height 308
click at [329, 149] on div "To pick up a draggable item, press the space bar. While dragging, use the arrow…" at bounding box center [174, 175] width 348 height 308
click at [329, 141] on div "To pick up a draggable item, press the space bar. While dragging, use the arrow…" at bounding box center [174, 175] width 348 height 308
click at [441, 12] on button "Save template" at bounding box center [439, 10] width 47 height 12
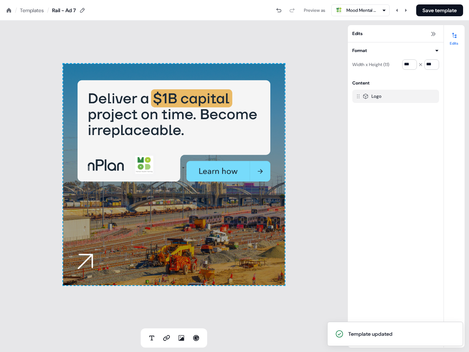
click at [279, 31] on div "To pick up a draggable item, press the space bar. While dragging, use the arrow…" at bounding box center [174, 175] width 348 height 308
click at [431, 8] on button "Save template" at bounding box center [439, 10] width 47 height 12
click at [35, 8] on div "Templates" at bounding box center [32, 10] width 24 height 7
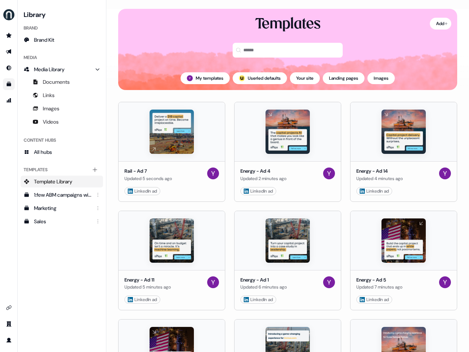
drag, startPoint x: 45, startPoint y: 246, endPoint x: 57, endPoint y: 235, distance: 16.2
click at [45, 245] on div "Library Brand Brand Kit Media Media Library Documents Links Images Videos Conte…" at bounding box center [62, 176] width 82 height 335
click at [329, 191] on html "For the best experience switch devices to a bigger screen. Go to Userled.io Lib…" at bounding box center [234, 176] width 469 height 352
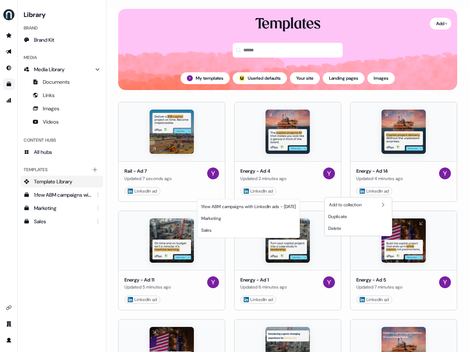
drag, startPoint x: 63, startPoint y: 271, endPoint x: 69, endPoint y: 256, distance: 15.6
click at [63, 270] on html "For the best experience switch devices to a bigger screen. Go to Userled.io Lib…" at bounding box center [234, 176] width 469 height 352
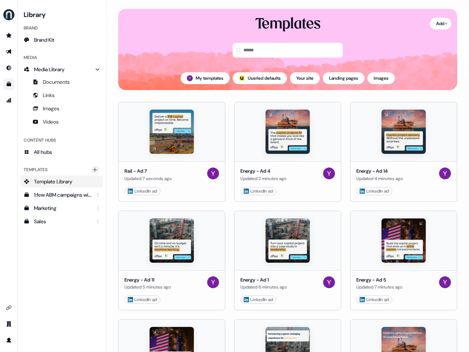
click at [96, 170] on icon "Main" at bounding box center [95, 170] width 4 height 4
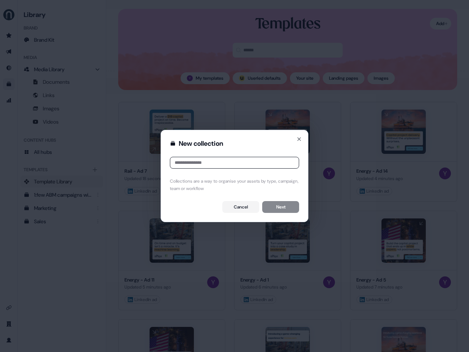
click at [197, 164] on input at bounding box center [234, 163] width 129 height 12
type input "**********"
click at [279, 206] on button "Next" at bounding box center [280, 207] width 37 height 12
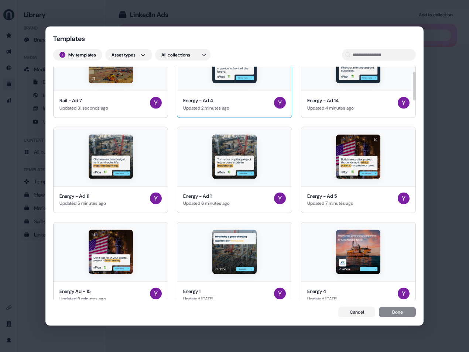
scroll to position [39, 0]
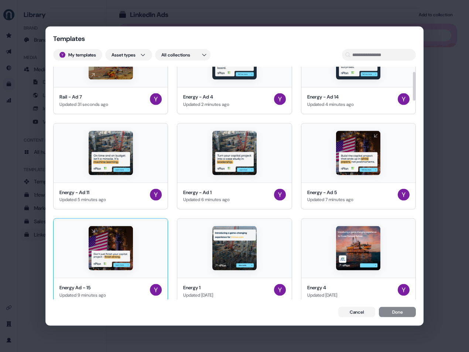
click at [141, 239] on div at bounding box center [111, 248] width 114 height 59
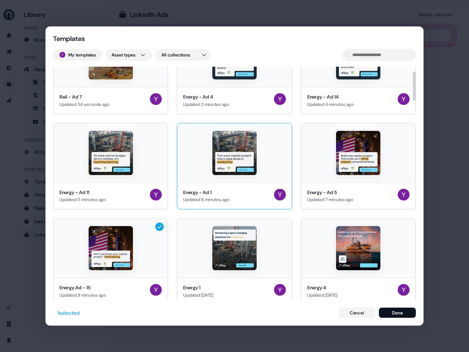
click at [244, 175] on div at bounding box center [234, 152] width 114 height 59
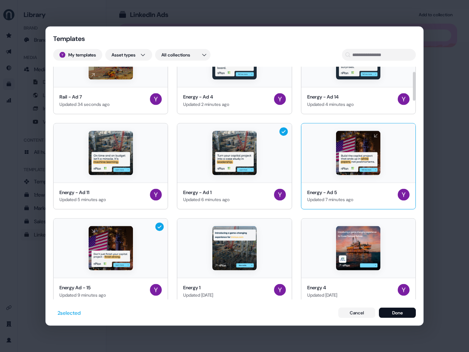
click at [346, 159] on img at bounding box center [358, 153] width 44 height 44
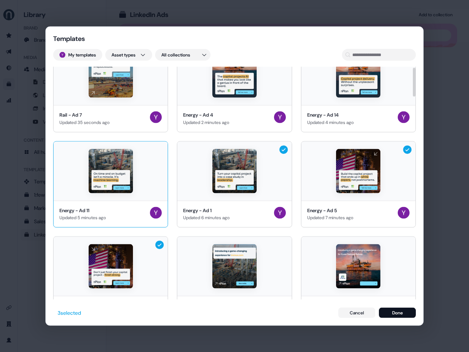
scroll to position [0, 0]
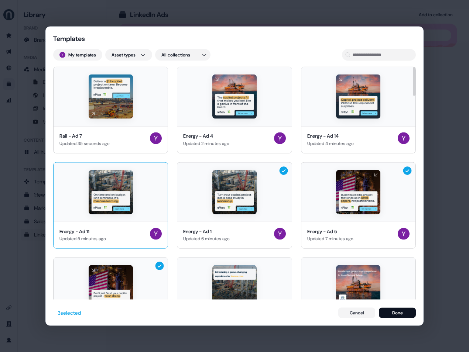
click at [129, 207] on img at bounding box center [111, 192] width 44 height 44
click at [222, 138] on div "Energy - Ad 4" at bounding box center [206, 136] width 47 height 7
click at [338, 118] on img at bounding box center [358, 97] width 44 height 44
click at [397, 312] on button "Done" at bounding box center [397, 313] width 37 height 10
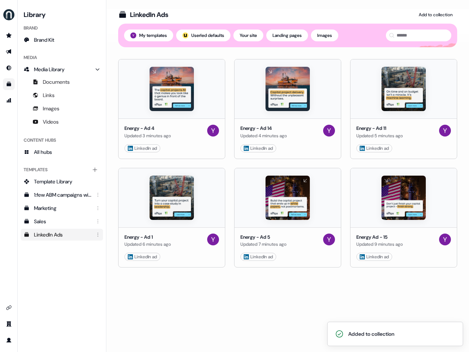
click at [75, 238] on div "LinkedIn Ads" at bounding box center [62, 234] width 57 height 7
click at [72, 236] on div "LinkedIn Ads" at bounding box center [62, 234] width 57 height 7
click at [57, 180] on span "Template Library" at bounding box center [53, 181] width 38 height 7
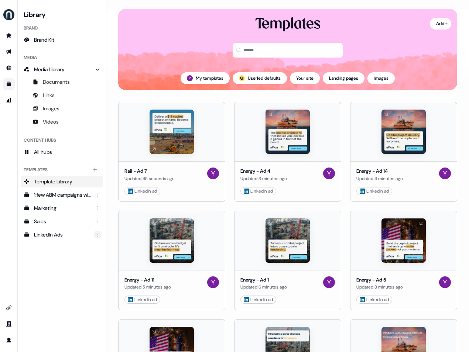
click at [96, 234] on html "For the best experience switch devices to a bigger screen. Go to Userled.io Lib…" at bounding box center [234, 176] width 469 height 352
click at [61, 235] on html "For the best experience switch devices to a bigger screen. Go to Userled.io Lib…" at bounding box center [234, 176] width 469 height 352
click at [55, 249] on div "Library Brand Brand Kit Media Media Library Documents Links Images Videos Conte…" at bounding box center [62, 176] width 82 height 335
click at [74, 248] on div "Library Brand Brand Kit Media Media Library Documents Links Images Videos Conte…" at bounding box center [62, 176] width 82 height 335
click at [98, 235] on html "For the best experience switch devices to a bigger screen. Go to Userled.io Lib…" at bounding box center [234, 176] width 469 height 352
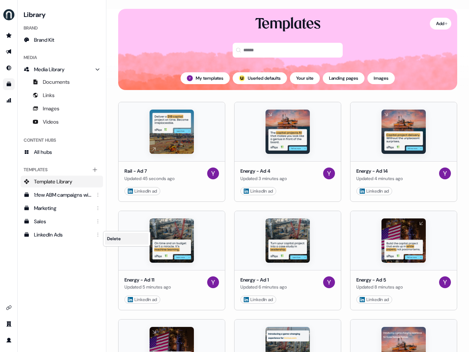
click at [119, 237] on span "Delete" at bounding box center [114, 239] width 14 height 6
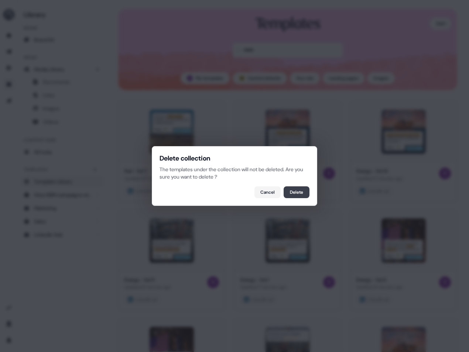
click at [301, 192] on button "Delete" at bounding box center [297, 193] width 26 height 12
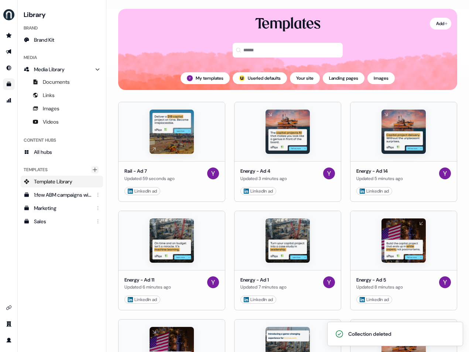
click at [93, 168] on icon "Main" at bounding box center [95, 170] width 6 height 6
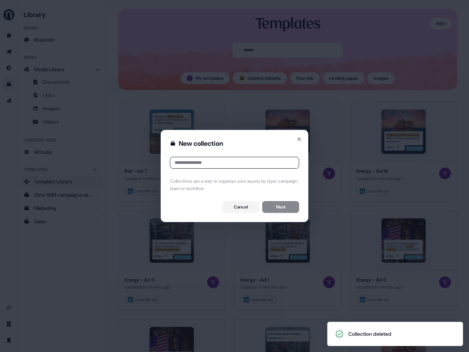
click at [201, 165] on input at bounding box center [234, 163] width 129 height 12
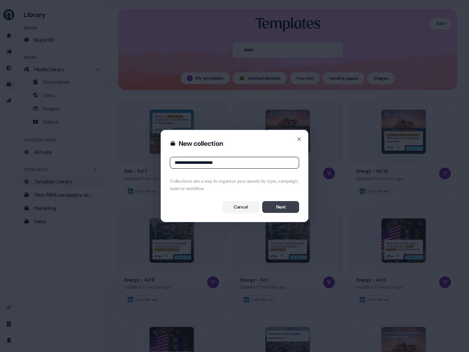
type input "**********"
click at [284, 210] on button "Next" at bounding box center [280, 207] width 37 height 12
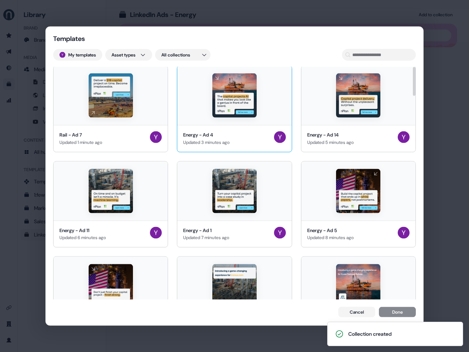
scroll to position [1, 0]
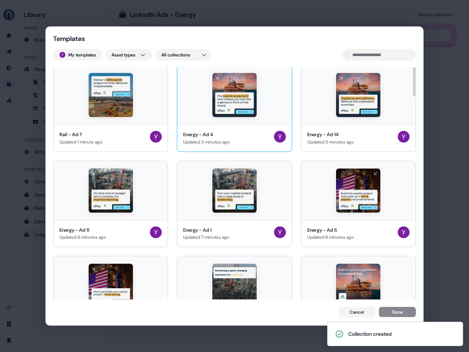
click at [226, 104] on img at bounding box center [234, 95] width 44 height 44
click at [328, 106] on div at bounding box center [358, 95] width 114 height 59
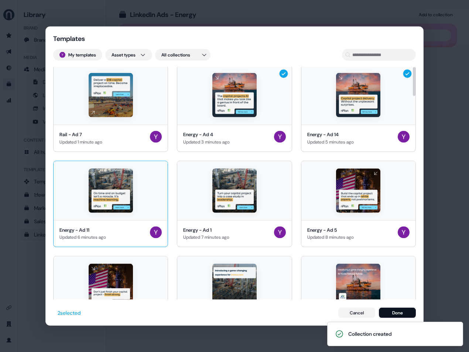
drag, startPoint x: 82, startPoint y: 219, endPoint x: 92, endPoint y: 214, distance: 10.4
click at [82, 219] on div at bounding box center [111, 190] width 114 height 59
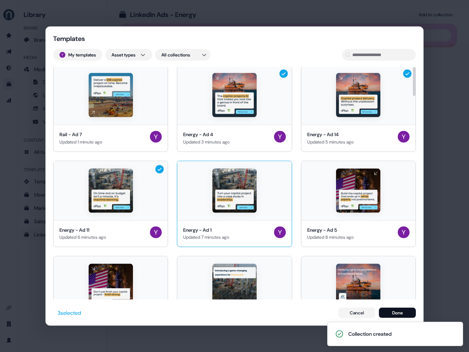
click at [212, 192] on div at bounding box center [234, 190] width 114 height 59
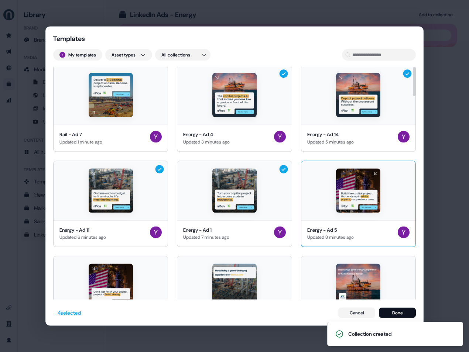
click at [329, 193] on div at bounding box center [358, 190] width 114 height 59
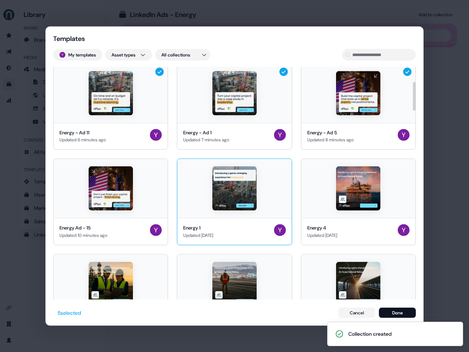
scroll to position [120, 0]
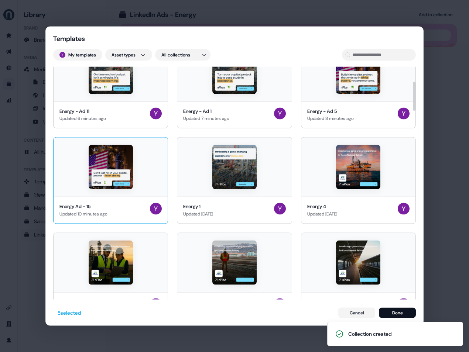
click at [123, 170] on img at bounding box center [111, 167] width 44 height 44
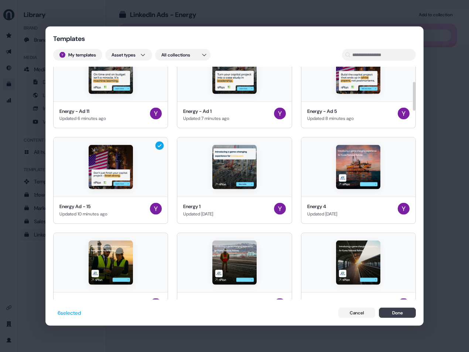
click at [398, 314] on button "Done" at bounding box center [397, 313] width 37 height 10
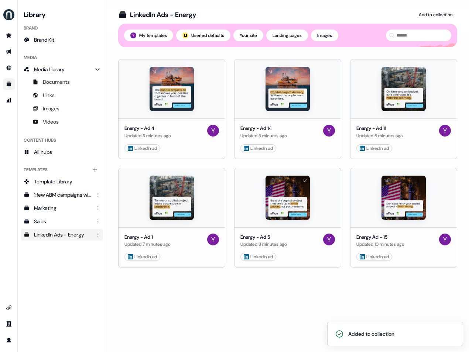
click at [52, 271] on div "Library Brand Brand Kit Media Media Library Documents Links Images Videos Conte…" at bounding box center [62, 176] width 82 height 335
click at [54, 179] on span "Template Library" at bounding box center [53, 181] width 38 height 7
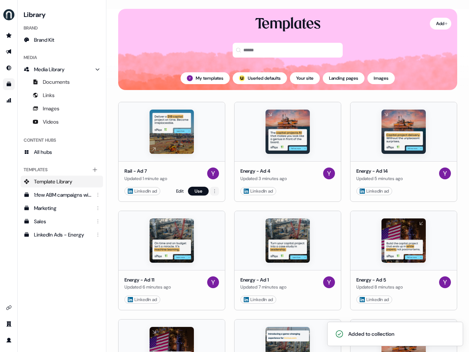
click at [211, 191] on html "Added to collection For the best experience switch devices to a bigger screen. …" at bounding box center [234, 176] width 469 height 352
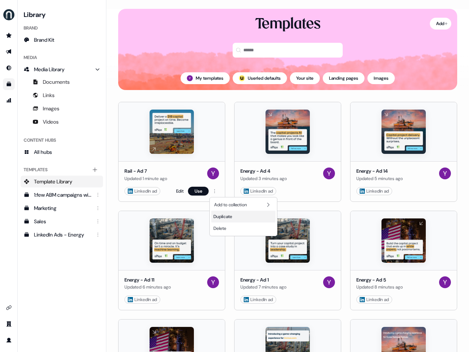
click at [238, 219] on div "Duplicate" at bounding box center [243, 217] width 64 height 12
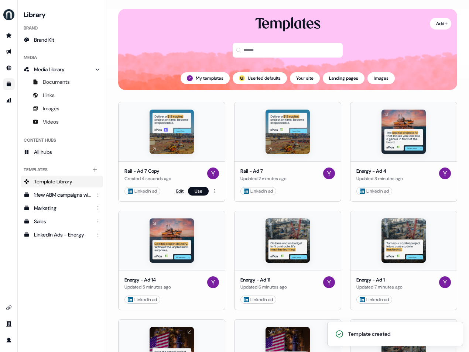
click at [182, 191] on link "Edit" at bounding box center [179, 191] width 7 height 7
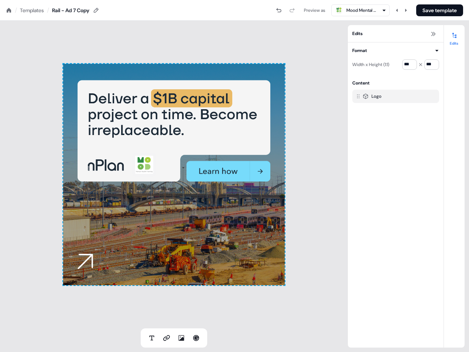
click at [89, 10] on div "Rail - Ad 7 Copy" at bounding box center [70, 10] width 37 height 7
click at [99, 11] on icon at bounding box center [96, 10] width 6 height 6
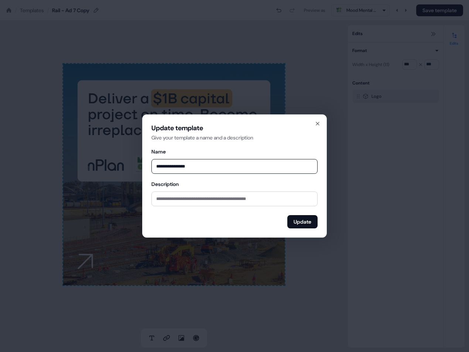
click at [198, 163] on input "**********" at bounding box center [234, 166] width 166 height 15
click at [205, 166] on input "**********" at bounding box center [234, 166] width 166 height 15
type input "**********"
click at [300, 225] on button "Update" at bounding box center [302, 221] width 30 height 13
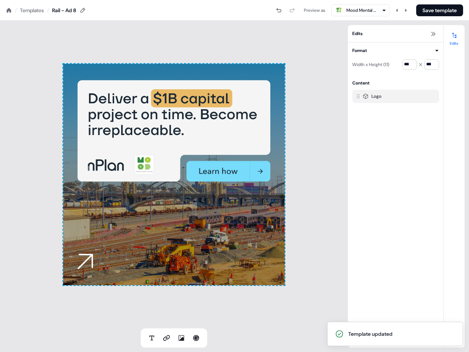
click at [278, 148] on div "To pick up a draggable item, press the space bar. While dragging, use the arrow…" at bounding box center [174, 175] width 222 height 222
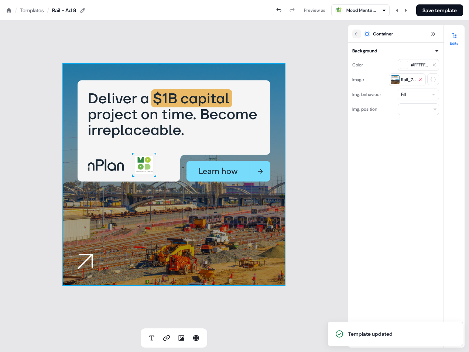
click at [421, 79] on icon at bounding box center [420, 80] width 4 height 4
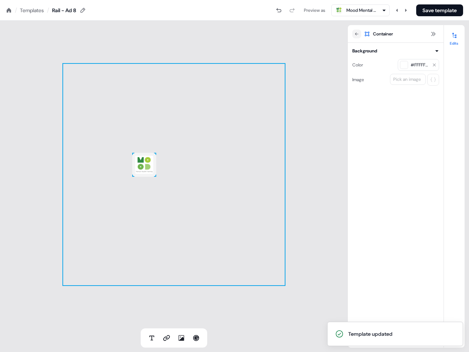
click at [412, 79] on div "Pick an image" at bounding box center [407, 79] width 31 height 7
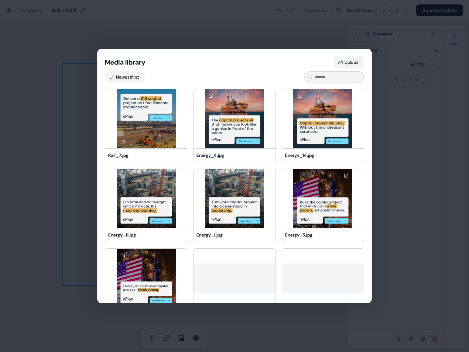
click at [348, 57] on button "Upload" at bounding box center [349, 63] width 31 height 12
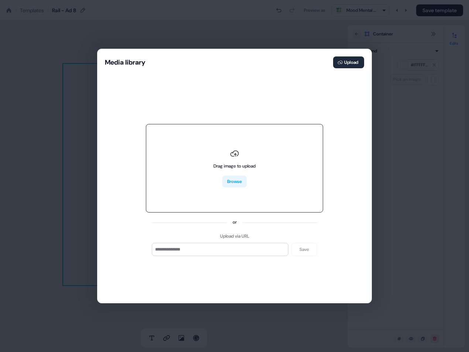
click at [236, 184] on button "Browse" at bounding box center [234, 182] width 24 height 12
type input "**********"
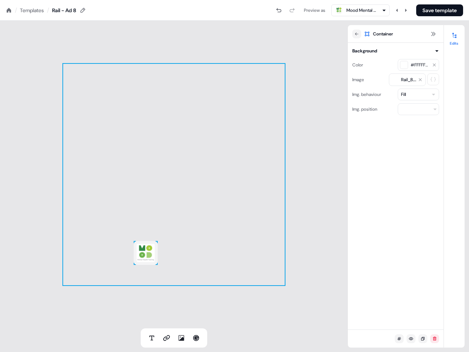
click at [414, 199] on div "Background Color #FFFFFF00 Image Rail_8.jpg Img. behaviour Fill Img. position" at bounding box center [396, 186] width 96 height 287
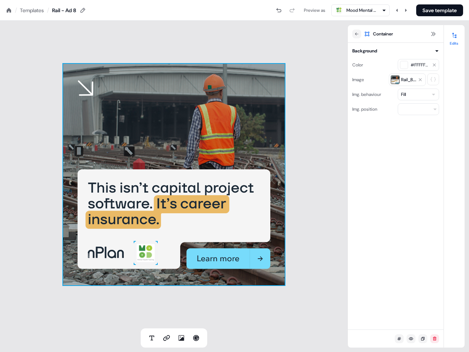
click at [394, 191] on div "Background Color #FFFFFF00 Image Rail_8.jpg Img. behaviour Fill Img. position" at bounding box center [396, 186] width 96 height 287
click at [433, 13] on button "Save template" at bounding box center [439, 10] width 47 height 12
click at [41, 11] on div "Templates" at bounding box center [32, 10] width 24 height 7
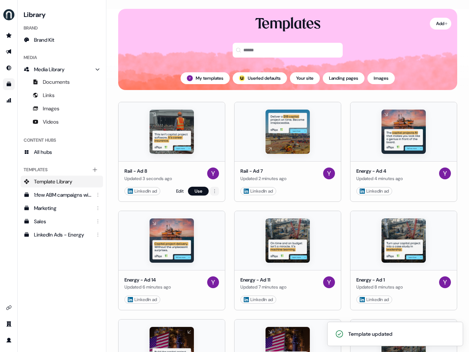
click at [216, 192] on html "Template updated For the best experience switch devices to a bigger screen. Go …" at bounding box center [234, 176] width 469 height 352
click at [246, 219] on div "Duplicate" at bounding box center [243, 217] width 64 height 12
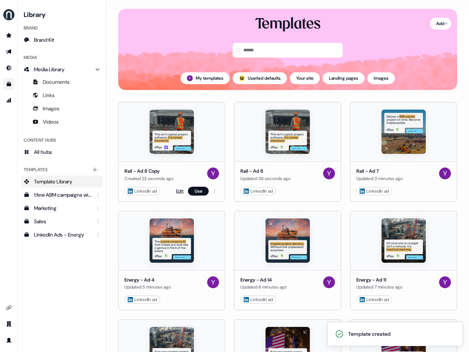
click at [178, 190] on link "Edit" at bounding box center [179, 191] width 7 height 7
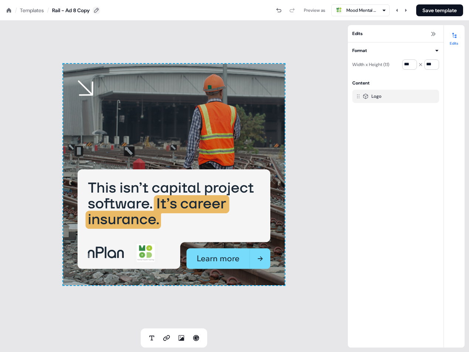
click at [98, 7] on nav "/ Templates / Rail - Ad 8 Copy Preview as Mood Mental Health Training Save temp…" at bounding box center [234, 10] width 469 height 21
click at [99, 8] on icon at bounding box center [96, 10] width 5 height 5
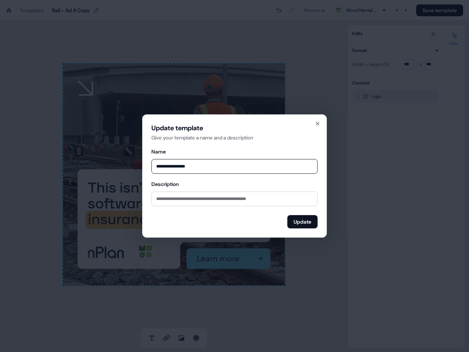
click at [217, 169] on input "**********" at bounding box center [234, 166] width 166 height 15
type input "**********"
click at [211, 177] on div "**********" at bounding box center [234, 176] width 166 height 105
click at [301, 220] on button "Update" at bounding box center [302, 221] width 30 height 13
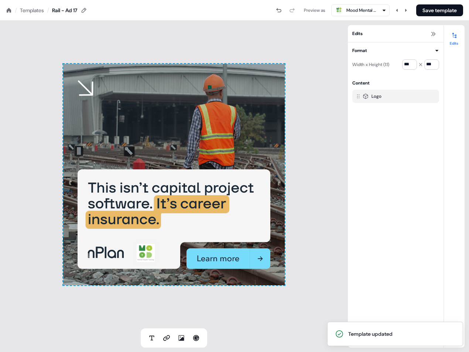
click at [319, 161] on div "To pick up a draggable item, press the space bar. While dragging, use the arrow…" at bounding box center [174, 175] width 348 height 308
click at [231, 129] on div "To pick up a draggable item, press the space bar. While dragging, use the arrow…" at bounding box center [174, 175] width 222 height 222
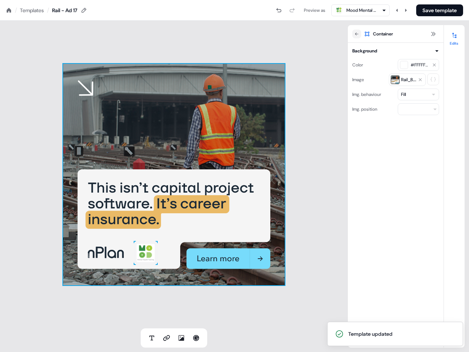
click at [233, 130] on div "To pick up a draggable item, press the space bar. While dragging, use the arrow…" at bounding box center [174, 175] width 222 height 222
click at [424, 77] on button "Rail_8.jpg" at bounding box center [407, 79] width 37 height 13
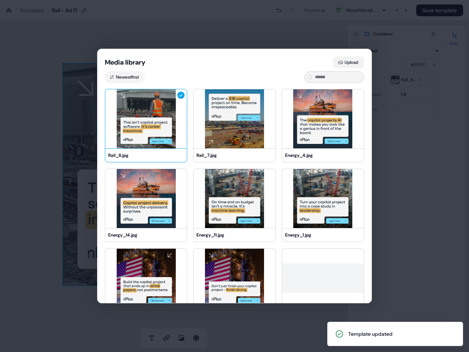
click at [350, 59] on button "Upload" at bounding box center [349, 63] width 31 height 12
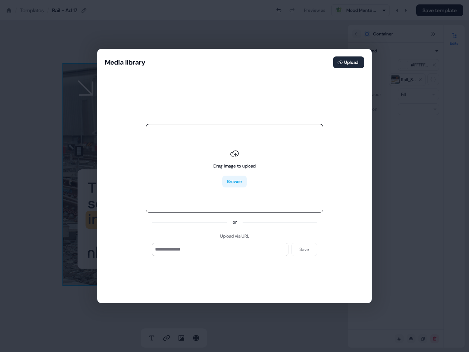
click at [244, 177] on button "Browse" at bounding box center [234, 182] width 24 height 12
type input "**********"
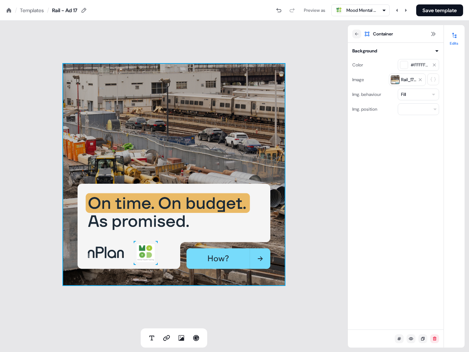
click at [191, 150] on div "To pick up a draggable item, press the space bar. While dragging, use the arrow…" at bounding box center [174, 175] width 222 height 222
click at [432, 12] on button "Save template" at bounding box center [439, 10] width 47 height 12
click at [40, 12] on div "Templates" at bounding box center [32, 10] width 24 height 7
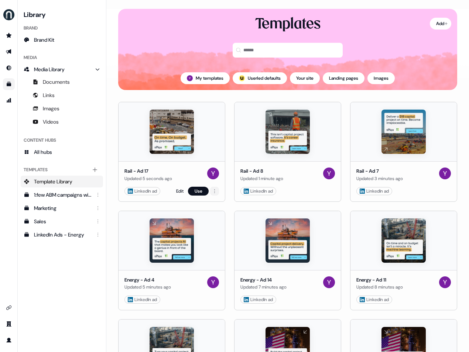
click at [214, 192] on html "For the best experience switch devices to a bigger screen. Go to Userled.io Lib…" at bounding box center [234, 176] width 469 height 352
click at [230, 215] on span "Duplicate" at bounding box center [222, 217] width 19 height 6
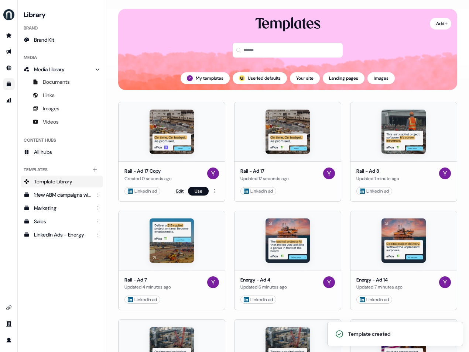
click at [178, 193] on link "Edit" at bounding box center [179, 191] width 7 height 7
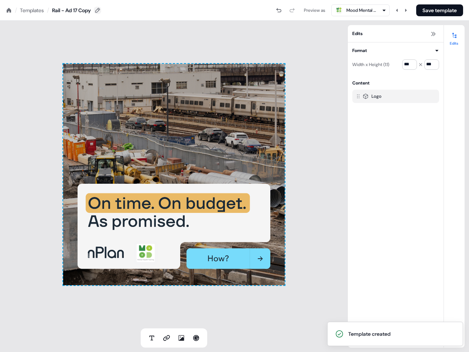
click at [101, 12] on button at bounding box center [97, 10] width 7 height 7
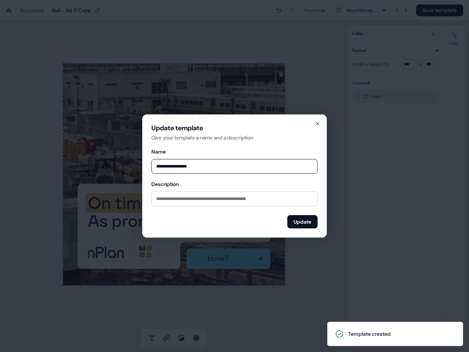
click at [213, 170] on input "**********" at bounding box center [234, 166] width 166 height 15
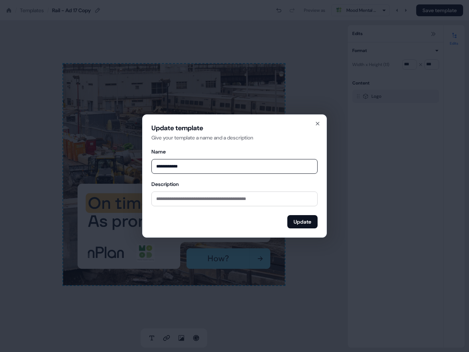
type input "**********"
click at [247, 148] on div "**********" at bounding box center [234, 160] width 166 height 27
click at [253, 226] on div "Update" at bounding box center [234, 220] width 166 height 16
click at [300, 222] on button "Update" at bounding box center [302, 221] width 30 height 13
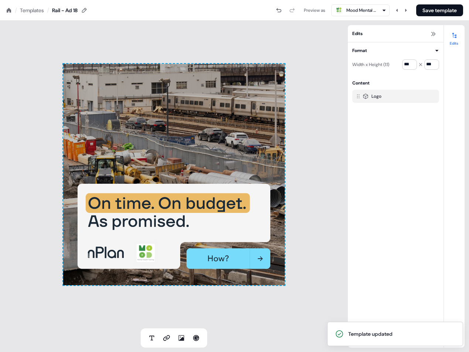
drag, startPoint x: 385, startPoint y: 146, endPoint x: 359, endPoint y: 143, distance: 26.0
click at [385, 146] on div "Logo" at bounding box center [395, 218] width 87 height 257
click at [194, 142] on div "To pick up a draggable item, press the space bar. While dragging, use the arrow…" at bounding box center [174, 175] width 222 height 222
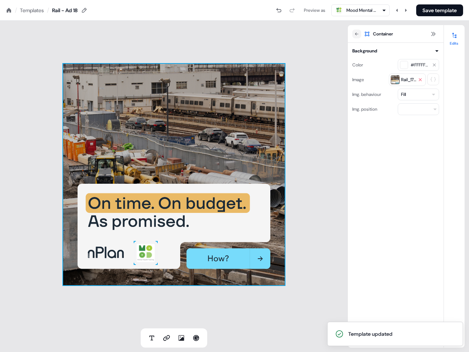
click at [420, 78] on icon at bounding box center [420, 80] width 4 height 4
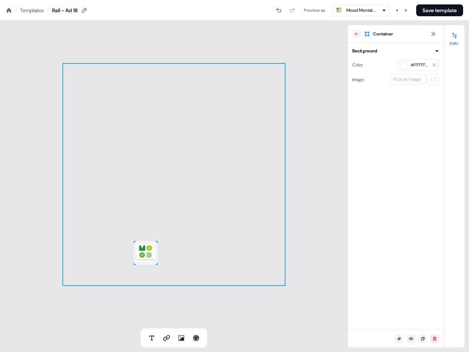
click at [411, 78] on div "Pick an image" at bounding box center [407, 79] width 31 height 7
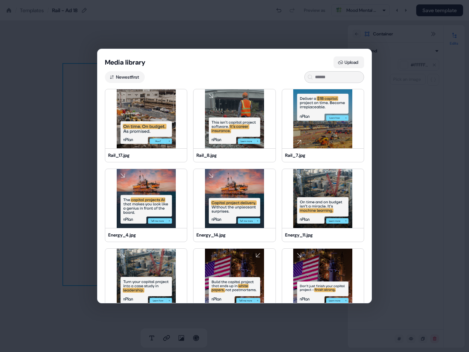
click at [363, 62] on button "Upload" at bounding box center [349, 63] width 31 height 12
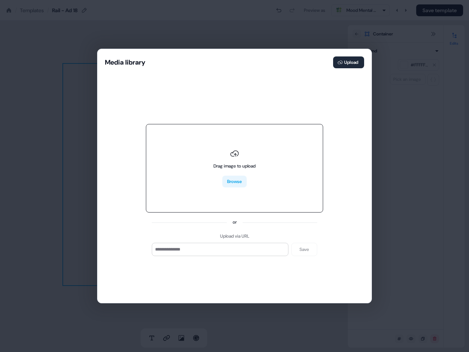
click at [235, 182] on button "Browse" at bounding box center [234, 182] width 24 height 12
type input "**********"
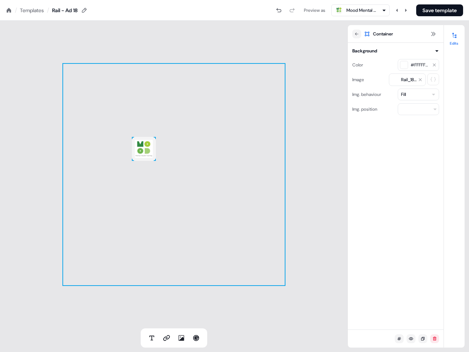
click at [182, 45] on div "To pick up a draggable item, press the space bar. While dragging, use the arrow…" at bounding box center [174, 175] width 348 height 308
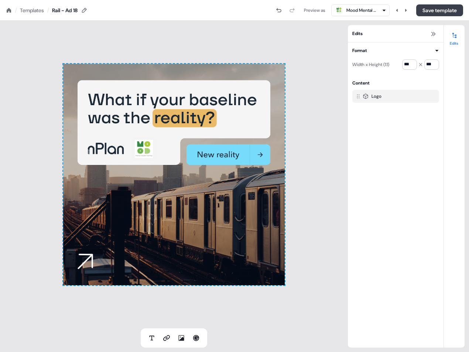
click at [447, 11] on button "Save template" at bounding box center [439, 10] width 47 height 12
click at [430, 7] on button "Save template" at bounding box center [439, 10] width 47 height 12
click at [135, 38] on div "To pick up a draggable item, press the space bar. While dragging, use the arrow…" at bounding box center [174, 175] width 348 height 308
click at [34, 11] on div "Templates" at bounding box center [32, 10] width 24 height 7
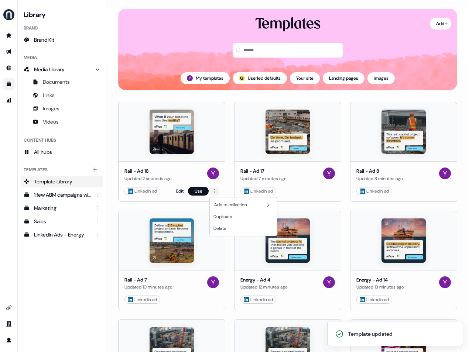
click at [215, 191] on html "Template updated For the best experience switch devices to a bigger screen. Go …" at bounding box center [234, 176] width 469 height 352
click at [229, 214] on span "Duplicate" at bounding box center [222, 217] width 19 height 6
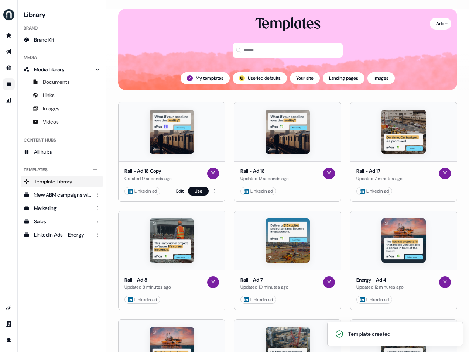
click at [177, 191] on link "Edit" at bounding box center [179, 191] width 7 height 7
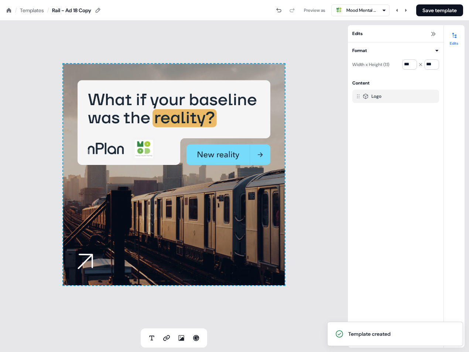
click at [74, 11] on div "Rail - Ad 18 Copy" at bounding box center [71, 10] width 39 height 7
click at [100, 11] on icon at bounding box center [98, 10] width 5 height 5
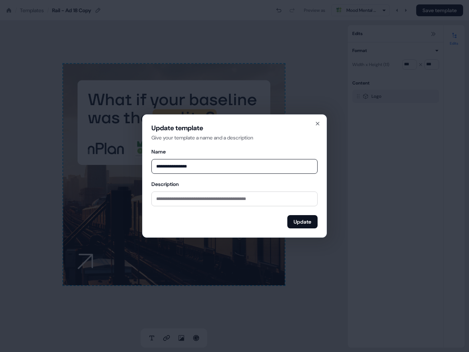
click at [191, 166] on input "**********" at bounding box center [234, 166] width 166 height 15
type input "**********"
click at [247, 158] on div "**********" at bounding box center [234, 160] width 166 height 27
click at [307, 218] on button "Update" at bounding box center [302, 221] width 30 height 13
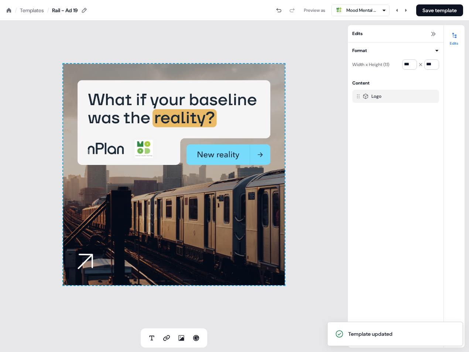
click at [159, 213] on div "To pick up a draggable item, press the space bar. While dragging, use the arrow…" at bounding box center [174, 175] width 222 height 222
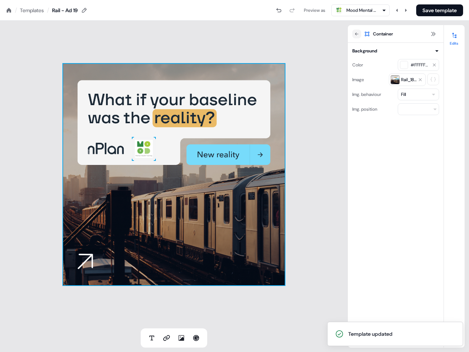
click at [160, 212] on div "To pick up a draggable item, press the space bar. While dragging, use the arrow…" at bounding box center [174, 175] width 222 height 222
click at [395, 79] on div at bounding box center [395, 79] width 9 height 9
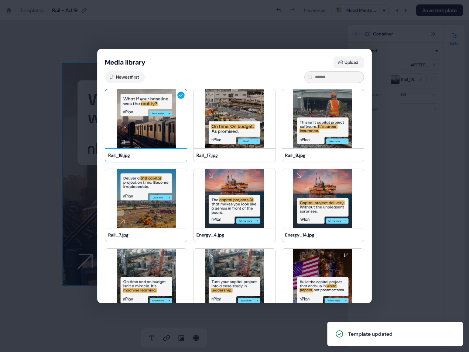
click at [353, 62] on button "Upload" at bounding box center [349, 63] width 31 height 12
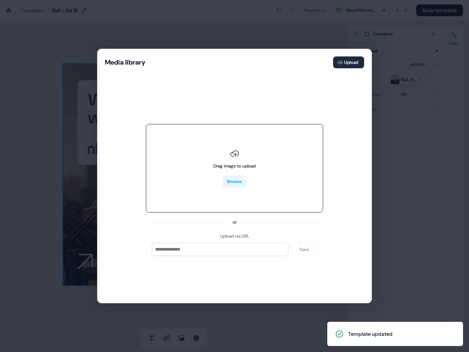
click at [231, 185] on button "Browse" at bounding box center [234, 182] width 24 height 12
type input "**********"
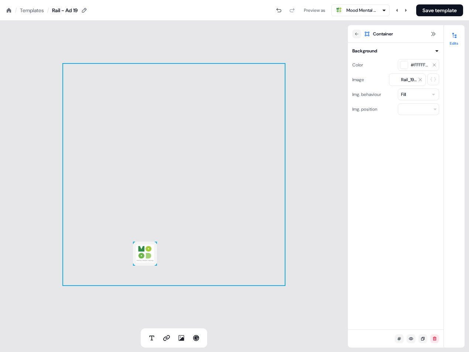
click at [331, 67] on div "To pick up a draggable item, press the space bar. While dragging, use the arrow…" at bounding box center [174, 175] width 348 height 308
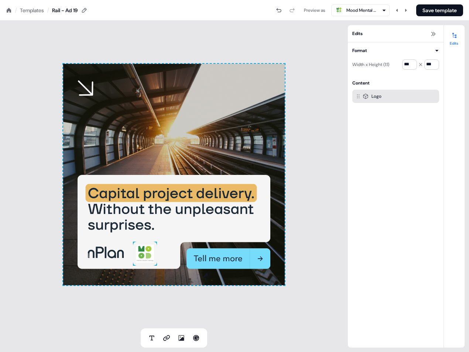
click at [150, 247] on img at bounding box center [145, 254] width 24 height 24
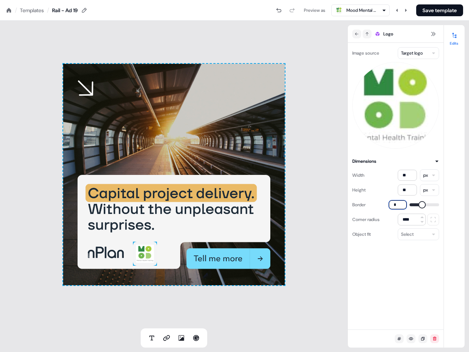
click at [397, 205] on input "*" at bounding box center [398, 205] width 18 height 9
click at [404, 280] on div "Image source Target logo Dimensions Width ** px Height ** px Border * Corner ra…" at bounding box center [396, 186] width 96 height 287
click at [393, 204] on input "*" at bounding box center [398, 205] width 18 height 9
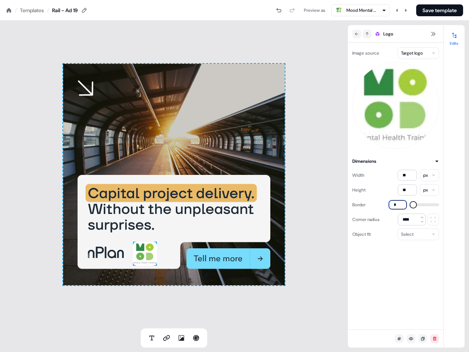
type input "*"
click at [409, 274] on div "Image source Target logo Dimensions Width ** px Height ** px Border * Corner ra…" at bounding box center [396, 186] width 96 height 287
click at [187, 291] on div "To pick up a draggable item, press the space bar. While dragging, use the arrow…" at bounding box center [174, 175] width 348 height 308
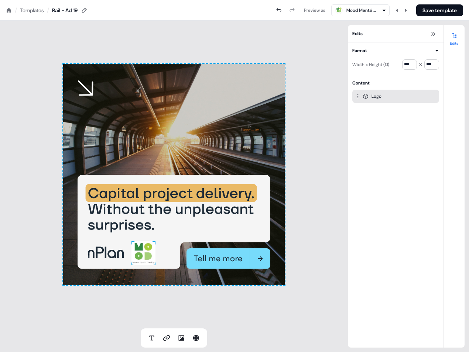
click at [142, 253] on img at bounding box center [143, 254] width 24 height 24
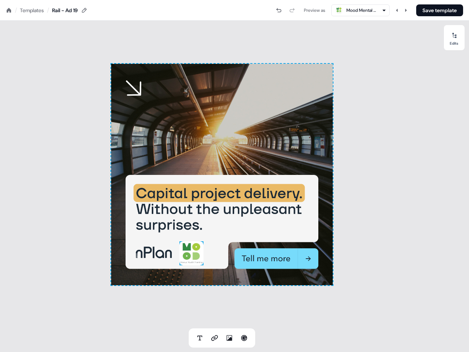
click at [156, 254] on div "To pick up a draggable item, press the space bar. While dragging, use the arrow…" at bounding box center [222, 175] width 222 height 222
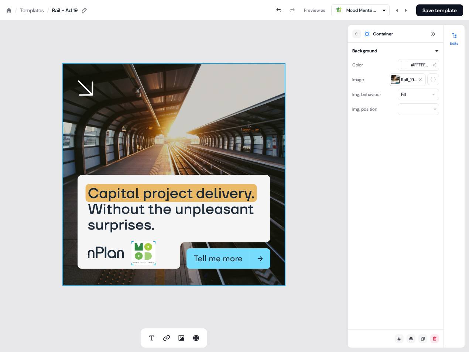
click at [146, 251] on img at bounding box center [143, 254] width 24 height 24
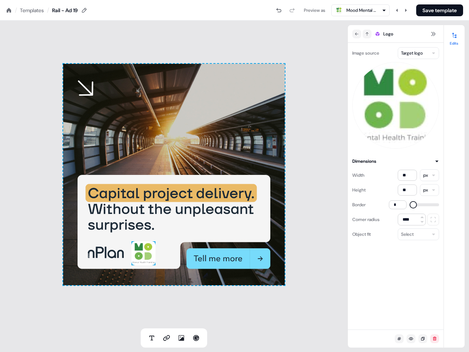
click at [376, 267] on div "Image source Target logo Dimensions Width ** px Height ** px Border * Corner ra…" at bounding box center [396, 186] width 96 height 287
click at [187, 308] on div "To pick up a draggable item, press the space bar. While dragging, use the arrow…" at bounding box center [174, 175] width 348 height 308
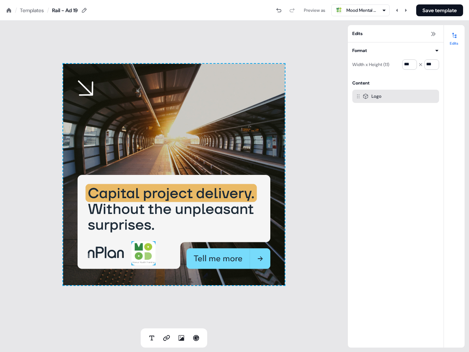
click at [141, 254] on img at bounding box center [143, 254] width 24 height 24
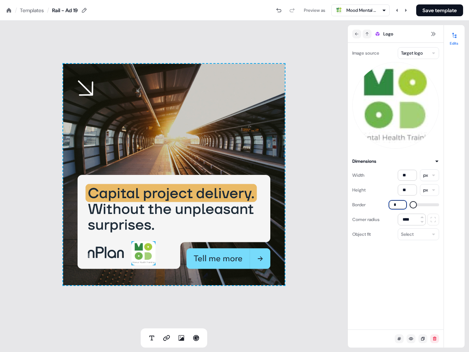
click at [394, 204] on input "*" at bounding box center [398, 205] width 18 height 9
type input "*"
click at [422, 280] on div "Image source Target logo Dimensions Width ** px Height ** px Border * Corner ra…" at bounding box center [396, 186] width 96 height 287
click at [398, 278] on div "Image source Target logo Dimensions Width ** px Height ** px Border * Corner ra…" at bounding box center [396, 186] width 96 height 287
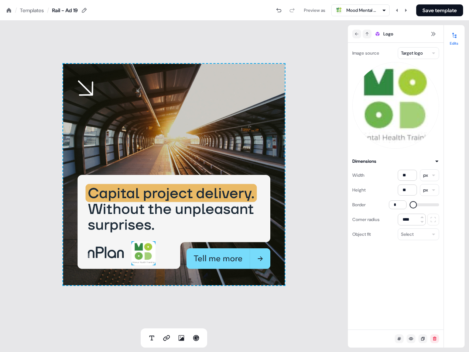
click at [118, 307] on div "To pick up a draggable item, press the space bar. While dragging, use the arrow…" at bounding box center [174, 175] width 348 height 308
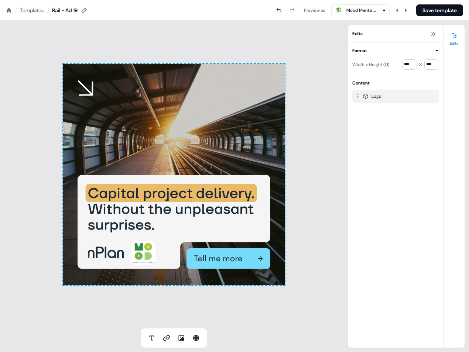
click at [35, 11] on div "Templates" at bounding box center [32, 10] width 24 height 7
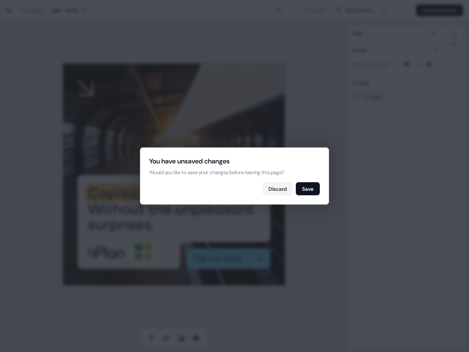
click at [308, 189] on button "Save" at bounding box center [308, 188] width 24 height 13
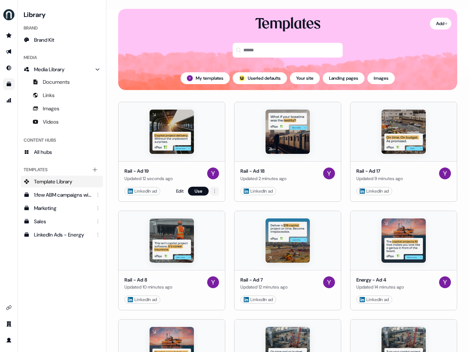
click at [215, 190] on html "For the best experience switch devices to a bigger screen. Go to Userled.io Lib…" at bounding box center [234, 176] width 469 height 352
click at [231, 217] on span "Duplicate" at bounding box center [222, 217] width 19 height 6
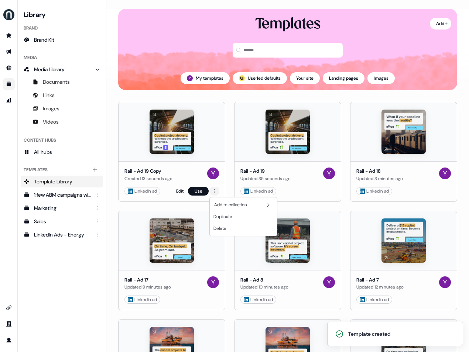
click at [215, 193] on html "Template created For the best experience switch devices to a bigger screen. Go …" at bounding box center [234, 176] width 469 height 352
click at [229, 214] on span "Duplicate" at bounding box center [222, 217] width 19 height 6
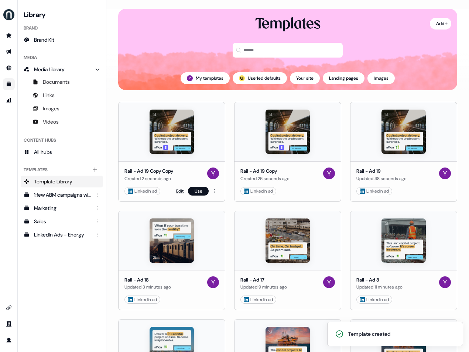
click at [177, 192] on link "Edit" at bounding box center [179, 191] width 7 height 7
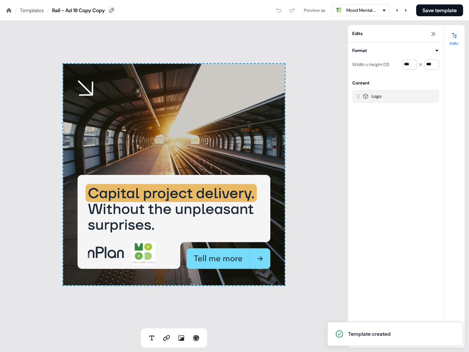
click at [114, 11] on icon at bounding box center [112, 10] width 6 height 6
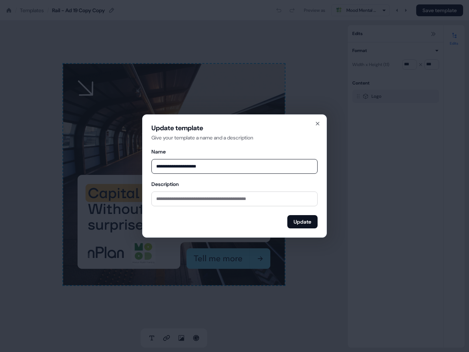
click at [219, 165] on input "**********" at bounding box center [234, 166] width 166 height 15
type input "**********"
click at [306, 223] on button "Update" at bounding box center [302, 221] width 30 height 13
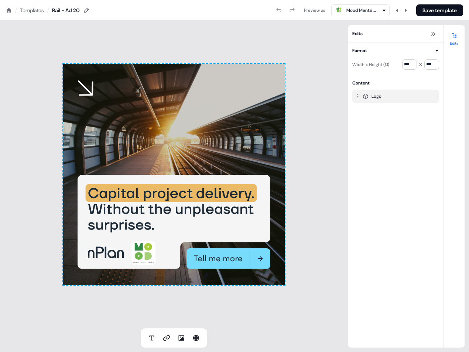
click at [229, 127] on div "To pick up a draggable item, press the space bar. While dragging, use the arrow…" at bounding box center [174, 175] width 222 height 222
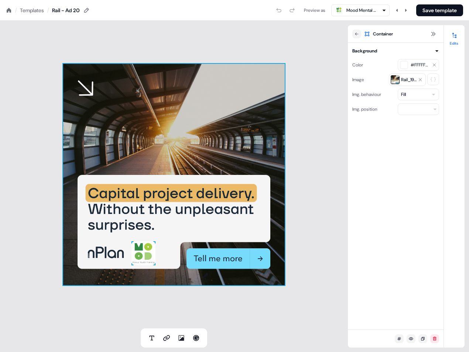
click at [411, 82] on span "Rail_19.jpg" at bounding box center [409, 79] width 16 height 7
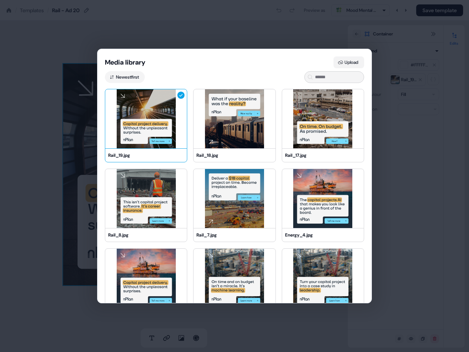
click at [356, 61] on button "Upload" at bounding box center [349, 63] width 31 height 12
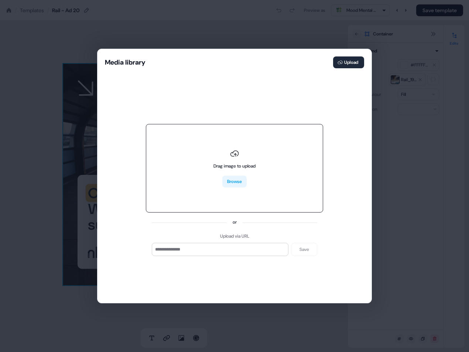
click at [234, 182] on button "Browse" at bounding box center [234, 182] width 24 height 12
type input "**********"
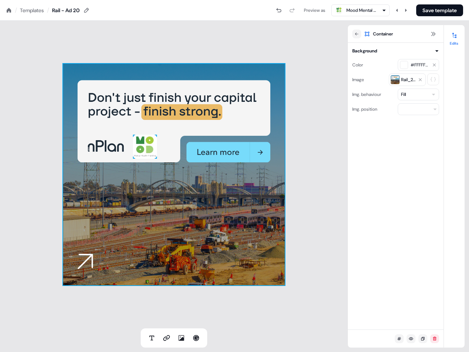
click at [331, 163] on div "To pick up a draggable item, press the space bar. While dragging, use the arrow…" at bounding box center [174, 175] width 348 height 308
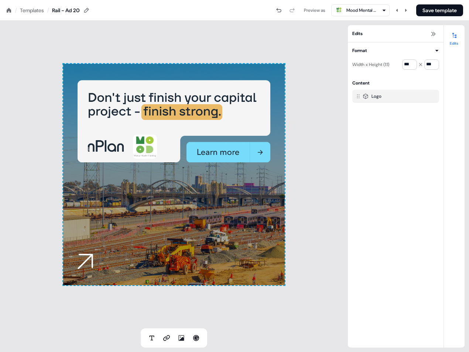
click at [326, 153] on div "To pick up a draggable item, press the space bar. While dragging, use the arrow…" at bounding box center [174, 175] width 348 height 308
click at [436, 14] on button "Save template" at bounding box center [439, 10] width 47 height 12
click at [43, 16] on nav "/ Templates / Rail - Ad 20 Preview as Mood Mental Health Training Save template" at bounding box center [234, 10] width 469 height 21
click at [33, 12] on div "Templates" at bounding box center [32, 10] width 24 height 7
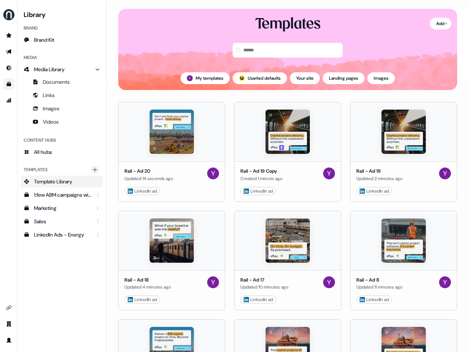
click at [95, 167] on icon "Main" at bounding box center [95, 170] width 6 height 6
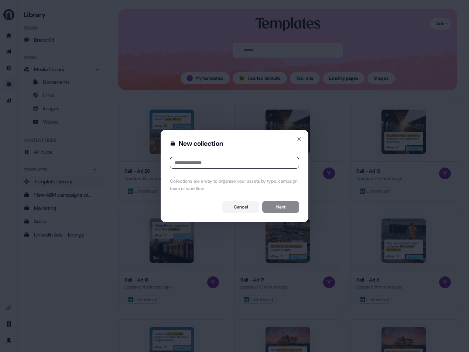
drag, startPoint x: 212, startPoint y: 160, endPoint x: 218, endPoint y: 144, distance: 16.9
click at [212, 160] on input at bounding box center [234, 163] width 129 height 12
type input "**********"
click at [289, 206] on button "Next" at bounding box center [280, 207] width 37 height 12
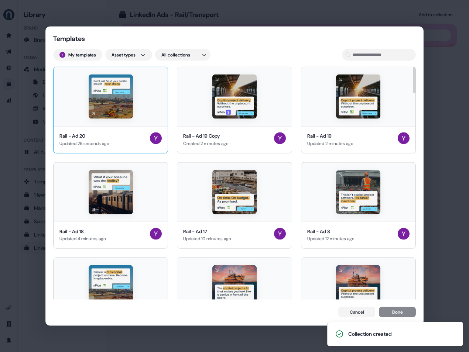
click at [114, 108] on img at bounding box center [111, 97] width 44 height 44
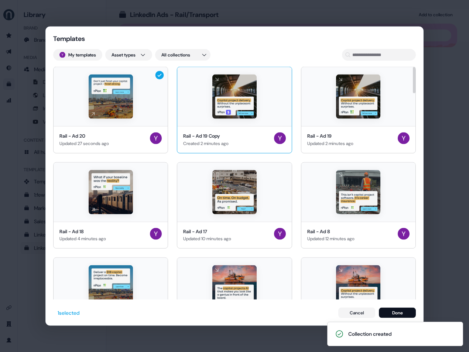
drag, startPoint x: 204, startPoint y: 105, endPoint x: 226, endPoint y: 105, distance: 21.8
click at [204, 105] on div at bounding box center [234, 96] width 114 height 59
click at [343, 105] on img at bounding box center [358, 97] width 44 height 44
drag, startPoint x: 127, startPoint y: 212, endPoint x: 206, endPoint y: 202, distance: 79.7
click at [127, 212] on img at bounding box center [111, 192] width 44 height 44
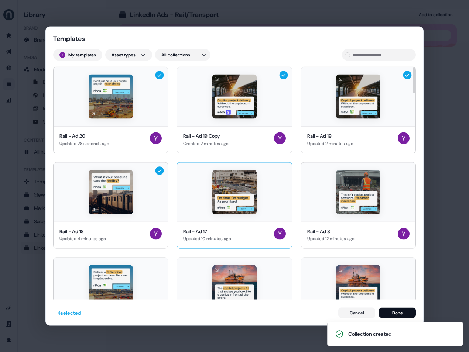
click at [211, 200] on div at bounding box center [234, 192] width 114 height 59
click at [339, 188] on img at bounding box center [358, 192] width 44 height 44
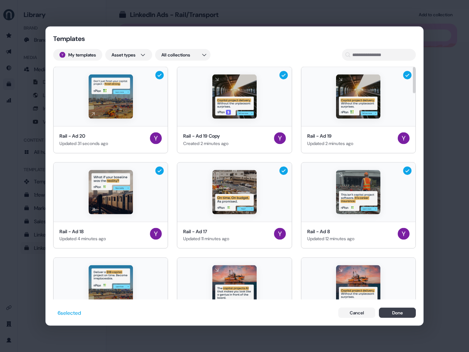
click at [399, 313] on button "Done" at bounding box center [397, 313] width 37 height 10
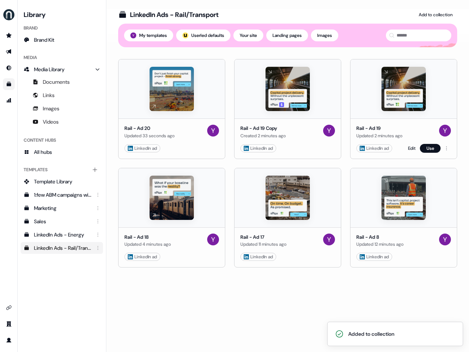
click at [382, 103] on img at bounding box center [404, 89] width 44 height 44
click at [408, 148] on link "Edit" at bounding box center [411, 148] width 7 height 7
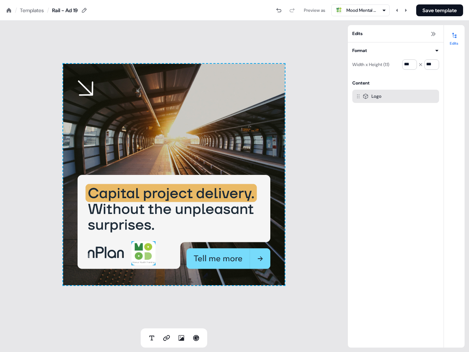
click at [148, 247] on img at bounding box center [143, 254] width 24 height 24
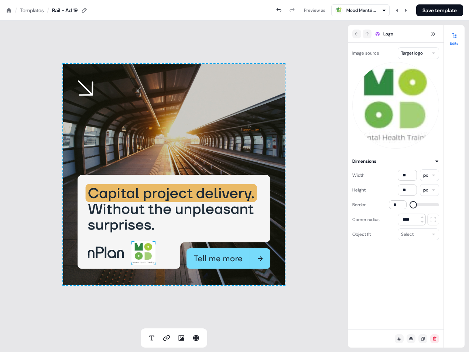
click at [109, 25] on div "To pick up a draggable item, press the space bar. While dragging, use the arrow…" at bounding box center [174, 175] width 348 height 308
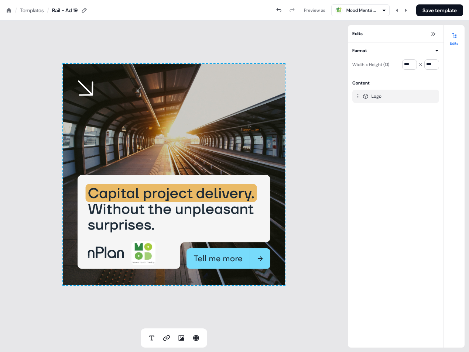
click at [30, 11] on div "Templates" at bounding box center [32, 10] width 24 height 7
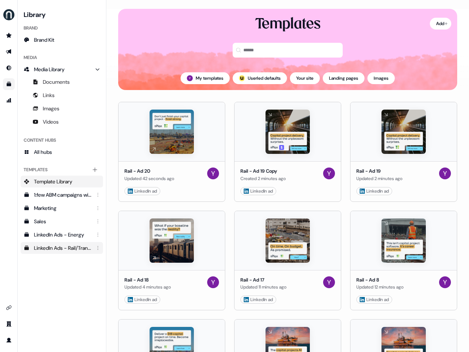
click at [69, 245] on div "LinkedIn Ads - Rail/Transport" at bounding box center [62, 248] width 57 height 7
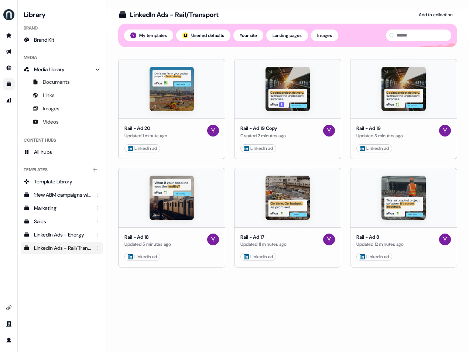
click at [236, 310] on div "LinkedIn Ads - Rail/Transport Add to collection Templates My templates ; Userle…" at bounding box center [287, 180] width 363 height 343
click at [235, 283] on div "LinkedIn Ads - Rail/Transport Add to collection Templates My templates ; Userle…" at bounding box center [287, 180] width 363 height 343
click at [294, 149] on link "Edit" at bounding box center [295, 148] width 7 height 7
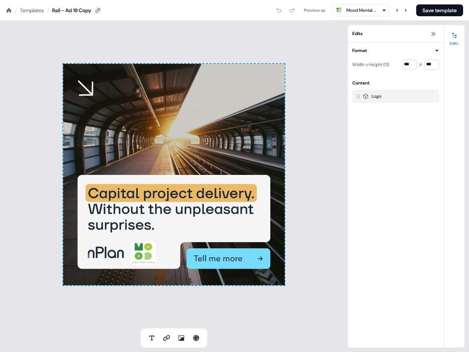
click at [101, 9] on icon at bounding box center [98, 10] width 6 height 6
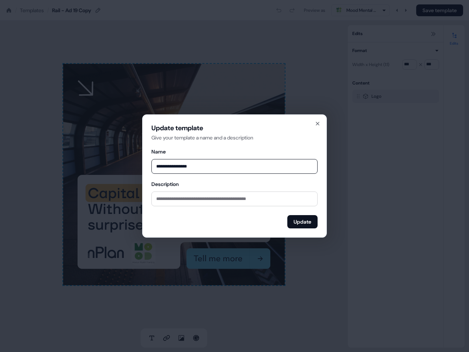
click at [198, 165] on input "**********" at bounding box center [234, 166] width 166 height 15
type input "**********"
click at [306, 221] on button "Update" at bounding box center [302, 221] width 30 height 13
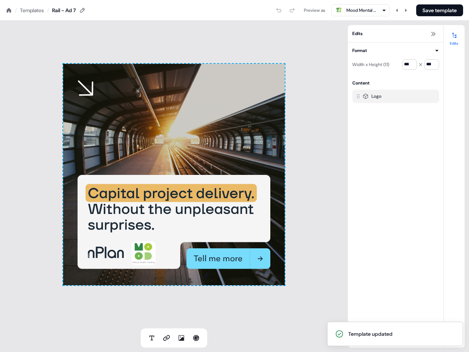
click at [202, 126] on div "To pick up a draggable item, press the space bar. While dragging, use the arrow…" at bounding box center [174, 175] width 222 height 222
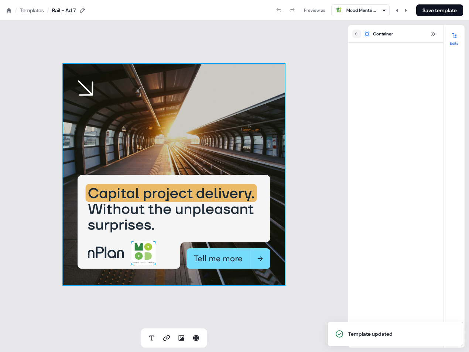
click at [202, 126] on div "To pick up a draggable item, press the space bar. While dragging, use the arrow…" at bounding box center [174, 175] width 222 height 222
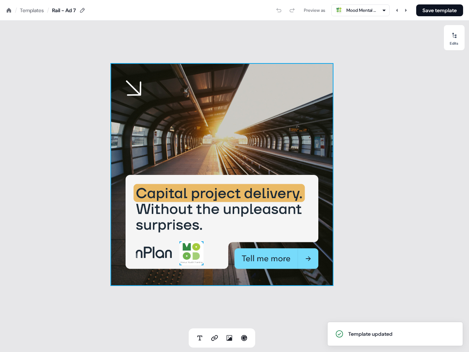
click at [203, 125] on div "To pick up a draggable item, press the space bar. While dragging, use the arrow…" at bounding box center [222, 175] width 222 height 222
click at [257, 109] on div "To pick up a draggable item, press the space bar. While dragging, use the arrow…" at bounding box center [222, 175] width 222 height 222
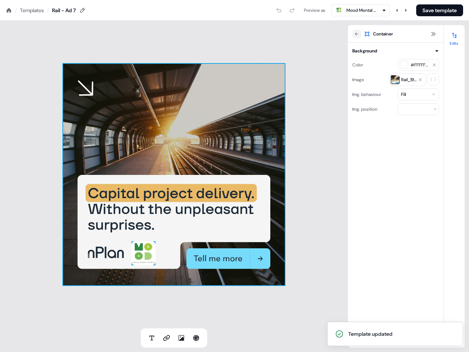
click at [407, 79] on span "Rail_19.jpg" at bounding box center [409, 79] width 16 height 7
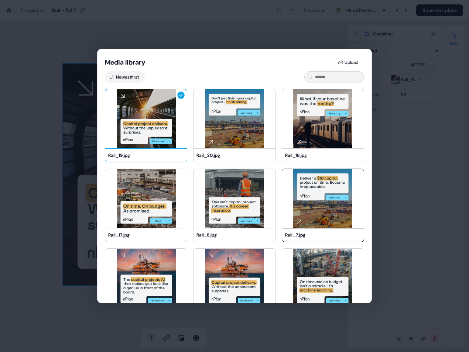
click at [322, 203] on img at bounding box center [323, 198] width 82 height 59
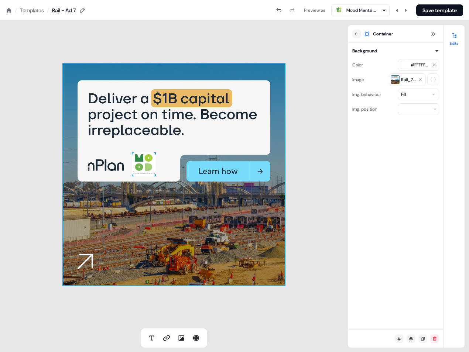
click at [372, 152] on div "Background Color #FFFFFF00 Image Rail_7.jpg Img. behaviour Fill Img. position" at bounding box center [396, 186] width 96 height 287
click at [137, 163] on img at bounding box center [144, 165] width 24 height 24
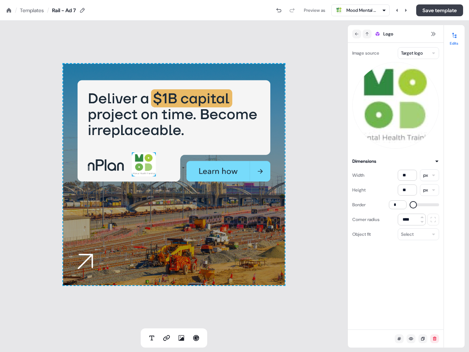
click at [442, 11] on button "Save template" at bounding box center [439, 10] width 47 height 12
click at [271, 38] on div "To pick up a draggable item, press the space bar. While dragging, use the arrow…" at bounding box center [174, 175] width 348 height 308
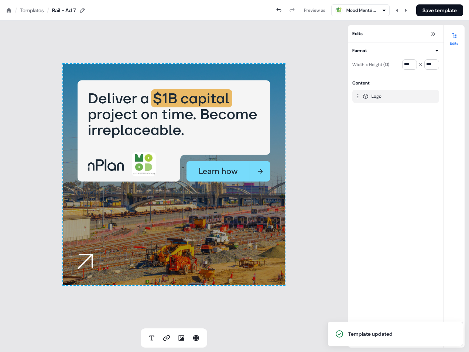
click at [35, 11] on div "Templates" at bounding box center [32, 10] width 24 height 7
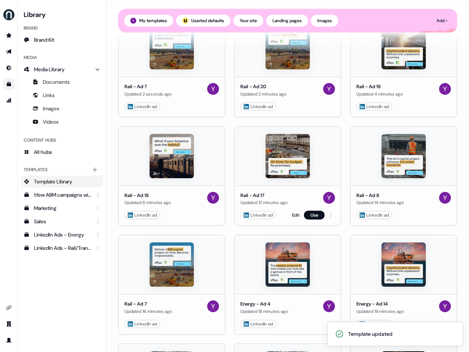
scroll to position [164, 0]
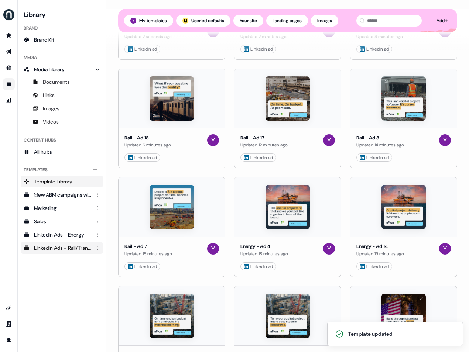
click at [59, 249] on div "LinkedIn Ads - Rail/Transport" at bounding box center [62, 248] width 57 height 7
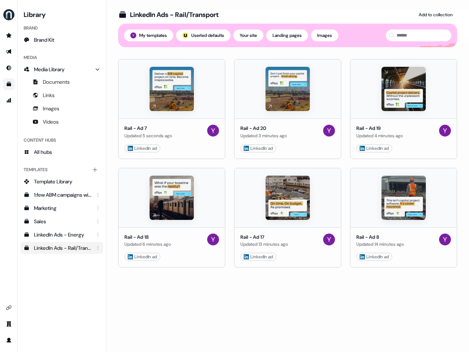
click at [311, 299] on div "LinkedIn Ads - Rail/Transport Add to collection Templates My templates ; Userle…" at bounding box center [287, 180] width 363 height 343
click at [409, 258] on link "Edit" at bounding box center [411, 256] width 7 height 7
click at [411, 256] on link "Edit" at bounding box center [411, 256] width 7 height 7
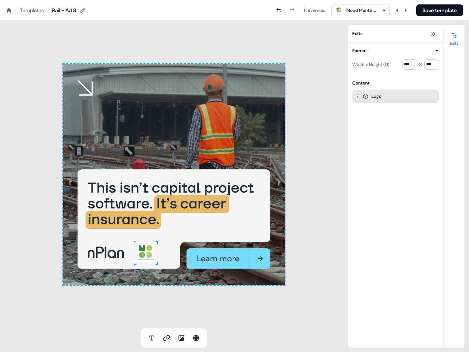
click at [147, 252] on img at bounding box center [146, 253] width 24 height 24
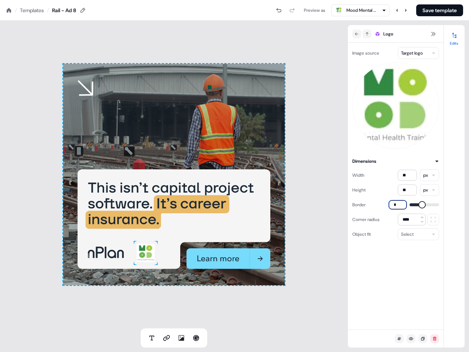
click at [398, 203] on input "*" at bounding box center [398, 205] width 18 height 9
type input "*"
click at [217, 305] on div "To pick up a draggable item, press the space bar. While dragging, use the arrow…" at bounding box center [174, 175] width 348 height 308
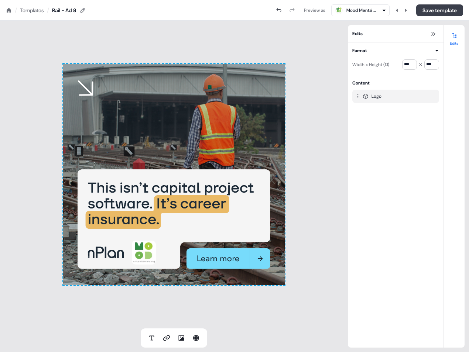
click at [438, 13] on button "Save template" at bounding box center [439, 10] width 47 height 12
click at [36, 10] on div "Templates" at bounding box center [32, 10] width 24 height 7
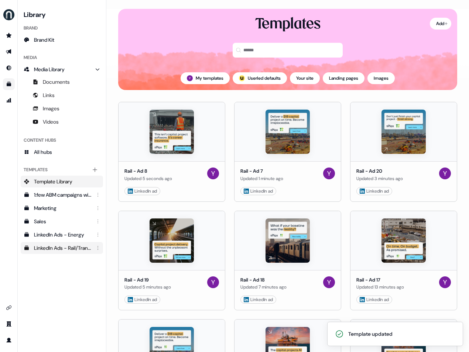
click at [62, 247] on div "LinkedIn Ads - Rail/Transport" at bounding box center [62, 248] width 57 height 7
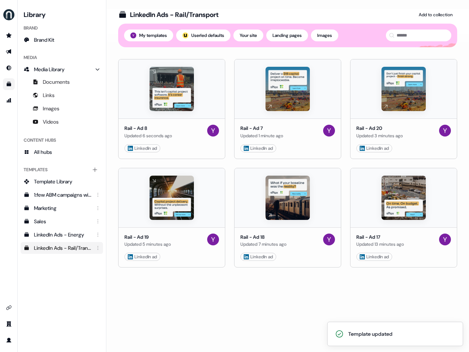
click at [282, 303] on div "LinkedIn Ads - Rail/Transport Add to collection Templates My templates ; Userle…" at bounding box center [287, 180] width 363 height 343
click at [391, 206] on img at bounding box center [404, 198] width 44 height 44
click at [408, 254] on link "Edit" at bounding box center [411, 256] width 7 height 7
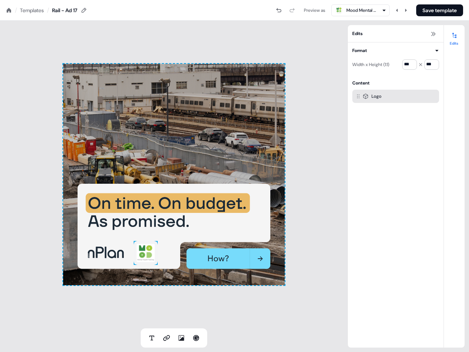
click at [148, 252] on img at bounding box center [146, 253] width 24 height 24
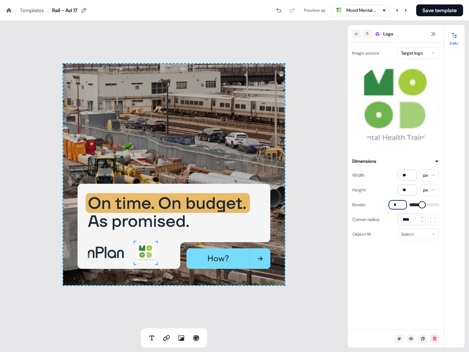
click at [403, 204] on input "*" at bounding box center [398, 205] width 18 height 9
click at [402, 204] on input "*" at bounding box center [398, 205] width 18 height 9
type input "*"
click at [401, 288] on div "Image source Target logo Dimensions Width ** px Height ** px Border * Corner ra…" at bounding box center [396, 186] width 96 height 287
click at [438, 8] on button "Save template" at bounding box center [439, 10] width 47 height 12
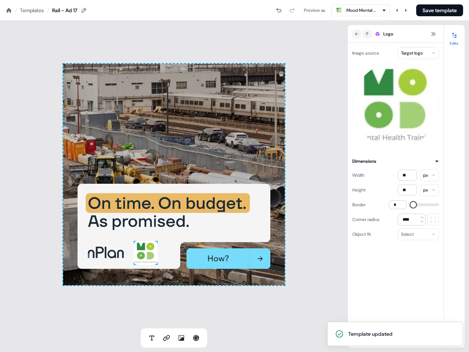
click at [171, 29] on div "To pick up a draggable item, press the space bar. While dragging, use the arrow…" at bounding box center [174, 175] width 348 height 308
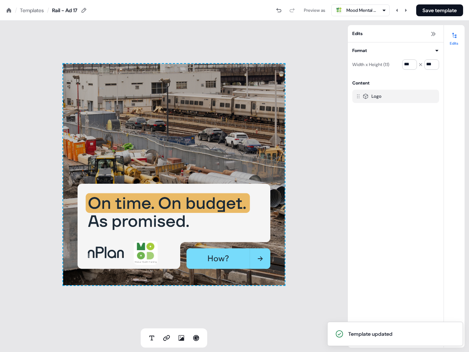
click at [40, 10] on div "Templates" at bounding box center [32, 10] width 24 height 7
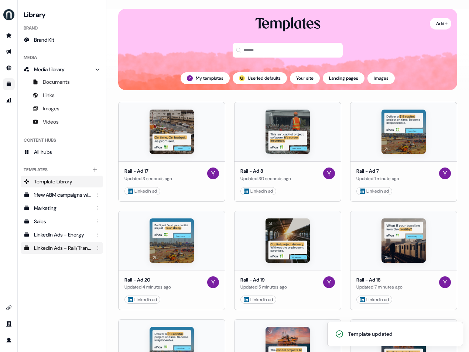
click at [52, 249] on div "LinkedIn Ads - Rail/Transport" at bounding box center [62, 248] width 57 height 7
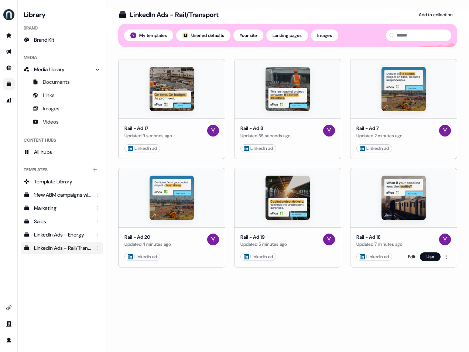
click at [410, 257] on link "Edit" at bounding box center [411, 256] width 7 height 7
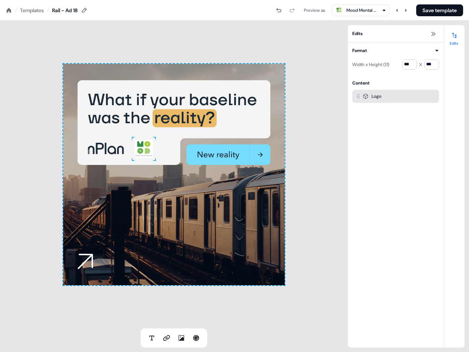
click at [147, 150] on img at bounding box center [144, 149] width 24 height 24
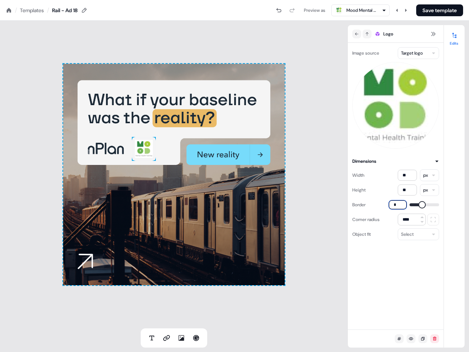
click at [396, 203] on input "*" at bounding box center [398, 205] width 18 height 9
type input "*"
click at [49, 33] on div "To pick up a draggable item, press the space bar. While dragging, use the arrow…" at bounding box center [174, 175] width 348 height 308
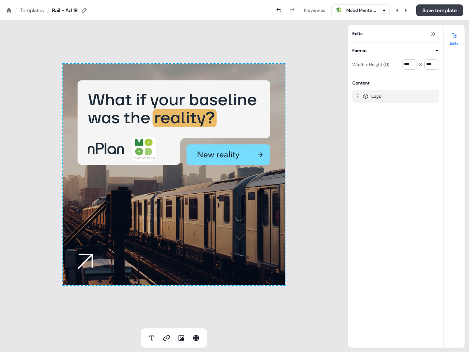
click at [448, 10] on button "Save template" at bounding box center [439, 10] width 47 height 12
click at [164, 46] on div "To pick up a draggable item, press the space bar. While dragging, use the arrow…" at bounding box center [174, 175] width 348 height 308
click at [35, 11] on div "Templates" at bounding box center [32, 10] width 24 height 7
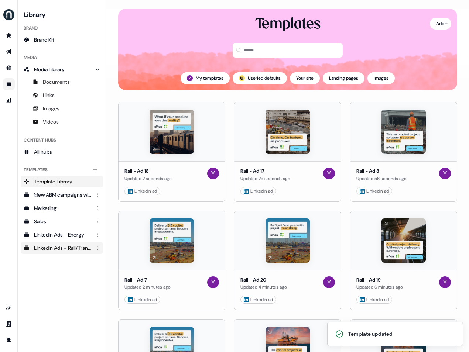
click at [52, 252] on div "LinkedIn Ads - Rail/Transport" at bounding box center [62, 248] width 57 height 7
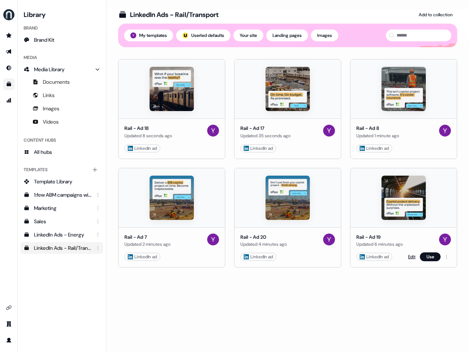
click at [410, 259] on link "Edit" at bounding box center [411, 256] width 7 height 7
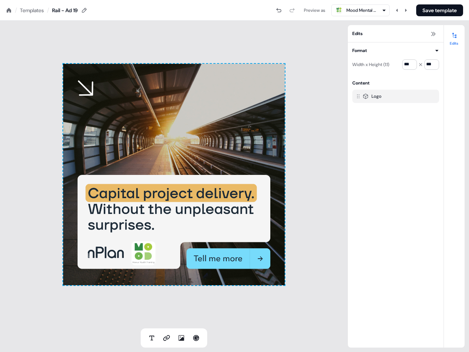
click at [196, 128] on div "To pick up a draggable item, press the space bar. While dragging, use the arrow…" at bounding box center [174, 175] width 222 height 222
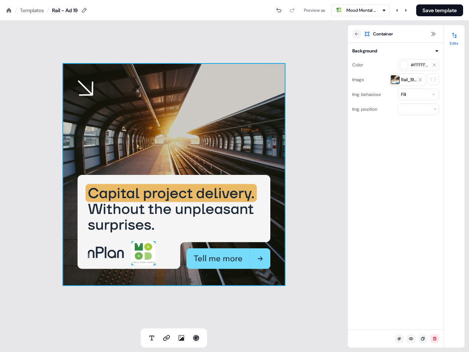
click at [141, 255] on img at bounding box center [143, 254] width 24 height 24
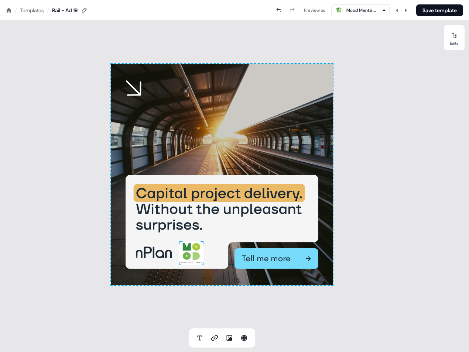
click at [188, 254] on img at bounding box center [191, 254] width 24 height 24
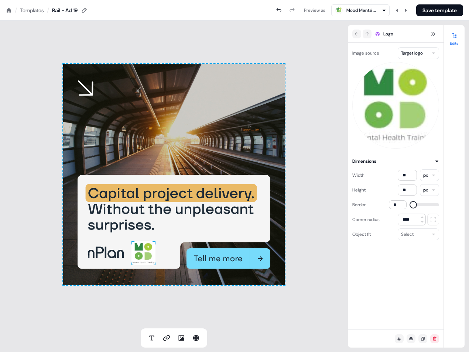
click at [61, 48] on div "To pick up a draggable item, press the space bar. While dragging, use the arrow…" at bounding box center [174, 175] width 348 height 308
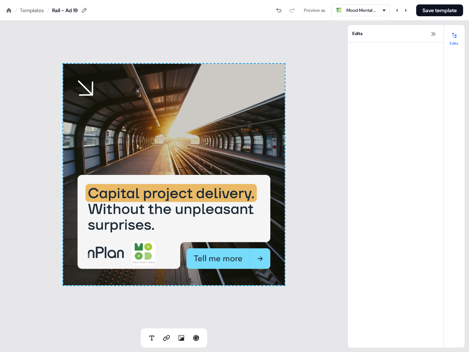
click at [34, 11] on div "Templates" at bounding box center [32, 10] width 24 height 7
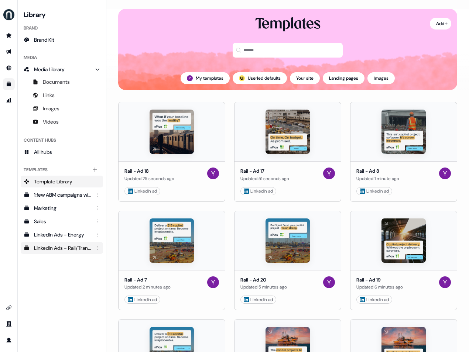
click at [65, 250] on div "LinkedIn Ads - Rail/Transport" at bounding box center [62, 248] width 57 height 7
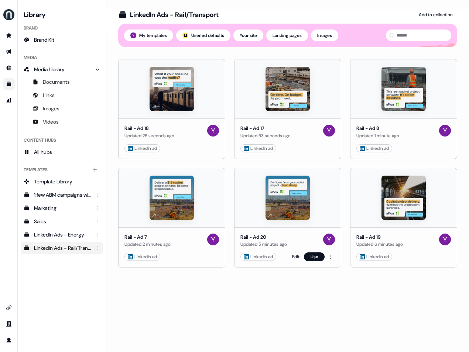
click at [287, 210] on img at bounding box center [288, 198] width 44 height 44
click at [293, 257] on link "Edit" at bounding box center [295, 256] width 7 height 7
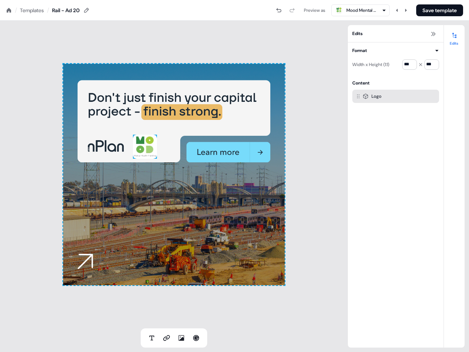
click at [141, 147] on img at bounding box center [145, 147] width 24 height 24
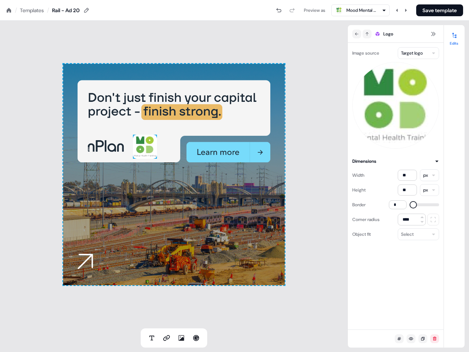
click at [43, 11] on div "Templates" at bounding box center [32, 10] width 24 height 7
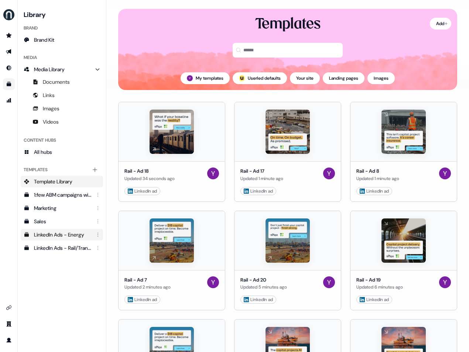
click at [65, 234] on div "LinkedIn Ads - Energy" at bounding box center [62, 234] width 57 height 7
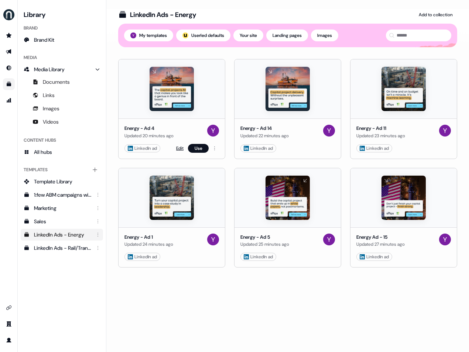
click at [179, 146] on link "Edit" at bounding box center [179, 148] width 7 height 7
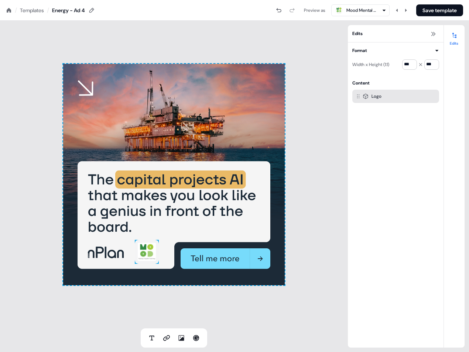
click at [156, 254] on img at bounding box center [147, 252] width 24 height 24
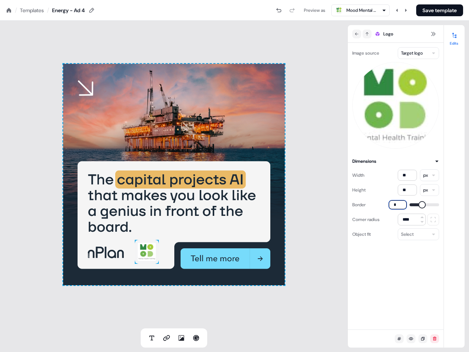
click at [394, 207] on input "*" at bounding box center [398, 205] width 18 height 9
type input "*"
click at [318, 289] on div "To pick up a draggable item, press the space bar. While dragging, use the arrow…" at bounding box center [174, 175] width 348 height 308
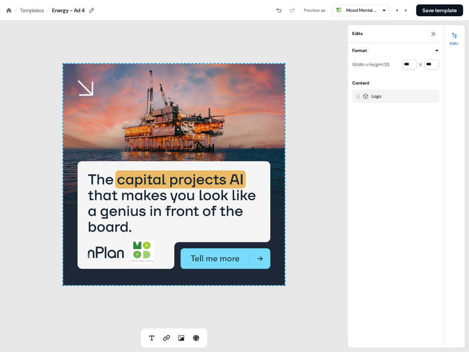
click at [321, 108] on div "To pick up a draggable item, press the space bar. While dragging, use the arrow…" at bounding box center [174, 175] width 348 height 308
click at [437, 12] on button "Save template" at bounding box center [439, 10] width 47 height 12
drag, startPoint x: 46, startPoint y: 25, endPoint x: 44, endPoint y: 11, distance: 14.3
click at [46, 25] on div "To pick up a draggable item, press the space bar. While dragging, use the arrow…" at bounding box center [174, 175] width 348 height 308
click at [43, 9] on div "Templates" at bounding box center [32, 10] width 24 height 7
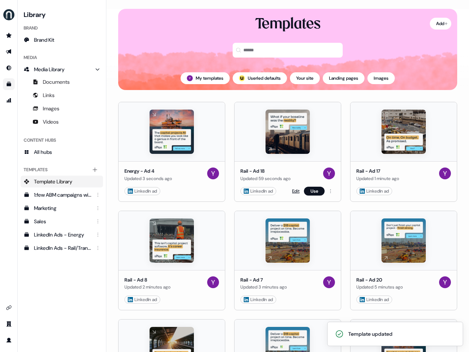
click at [295, 192] on link "Edit" at bounding box center [295, 191] width 7 height 7
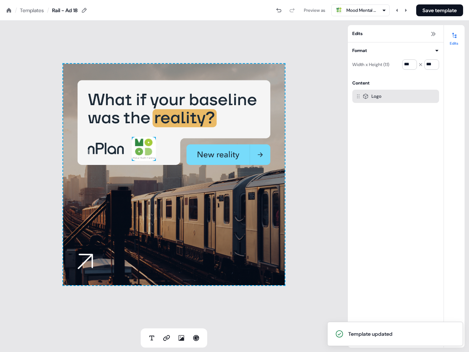
click at [143, 147] on img at bounding box center [144, 149] width 24 height 24
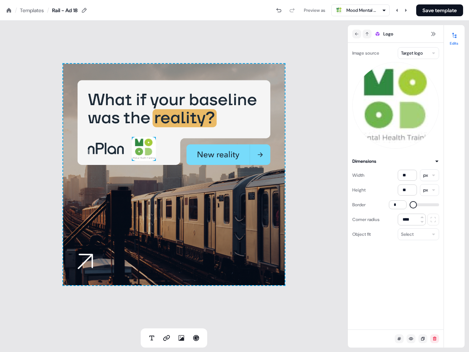
click at [34, 10] on div "Templates" at bounding box center [32, 10] width 24 height 7
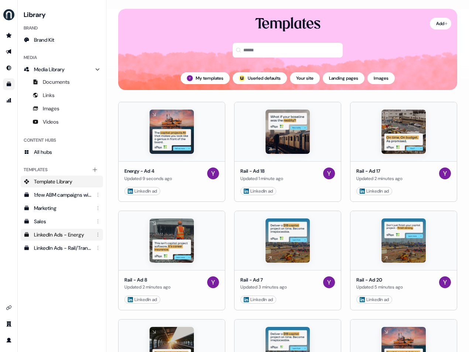
click at [72, 235] on div "LinkedIn Ads - Energy" at bounding box center [62, 234] width 57 height 7
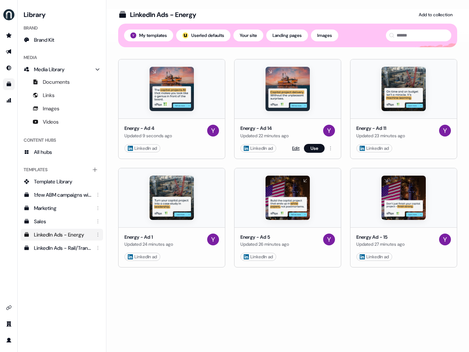
click at [293, 149] on link "Edit" at bounding box center [295, 148] width 7 height 7
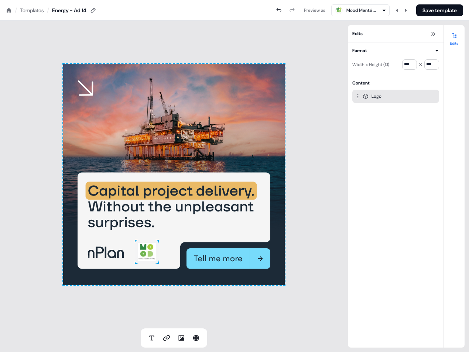
click at [155, 250] on img at bounding box center [147, 252] width 24 height 24
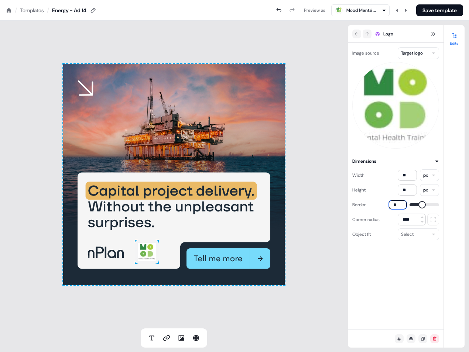
click at [397, 201] on input "*" at bounding box center [398, 205] width 18 height 9
type input "*"
click at [438, 11] on button "Save template" at bounding box center [439, 10] width 47 height 12
click at [96, 35] on div "To pick up a draggable item, press the space bar. While dragging, use the arrow…" at bounding box center [174, 175] width 348 height 308
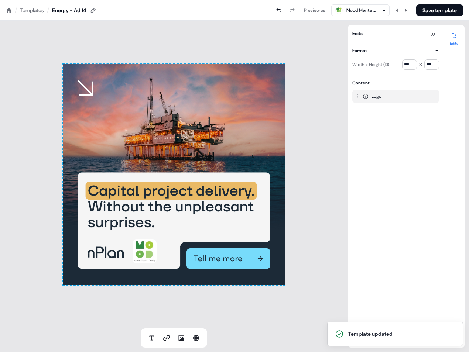
click at [41, 13] on div "Templates" at bounding box center [32, 10] width 24 height 7
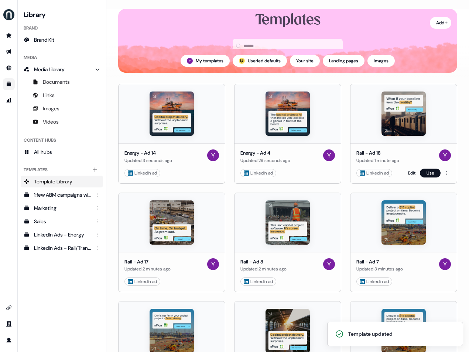
scroll to position [65, 0]
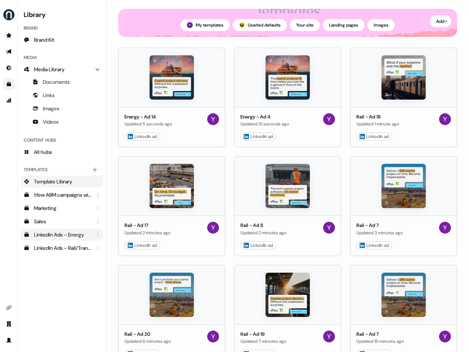
click at [71, 236] on div "LinkedIn Ads - Energy" at bounding box center [62, 234] width 57 height 7
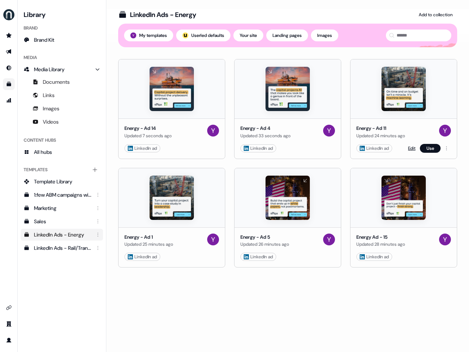
click at [410, 149] on link "Edit" at bounding box center [411, 148] width 7 height 7
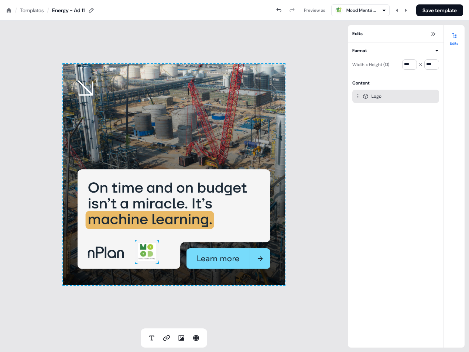
click at [147, 257] on img at bounding box center [147, 252] width 24 height 24
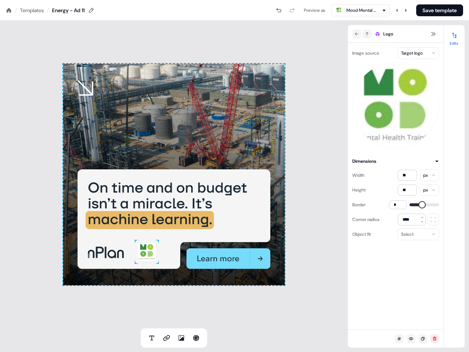
click at [403, 209] on div "Border *" at bounding box center [395, 205] width 87 height 12
click at [399, 206] on input "*" at bounding box center [398, 205] width 18 height 9
type input "*"
click at [433, 10] on button "Save template" at bounding box center [439, 10] width 47 height 12
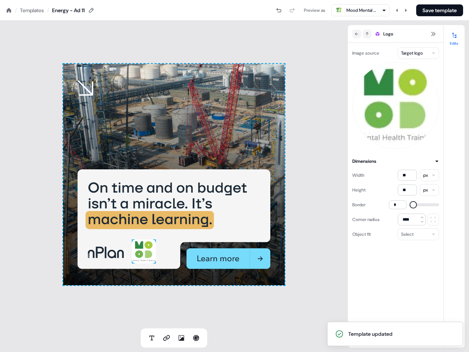
click at [222, 56] on div "To pick up a draggable item, press the space bar. While dragging, use the arrow…" at bounding box center [174, 175] width 348 height 308
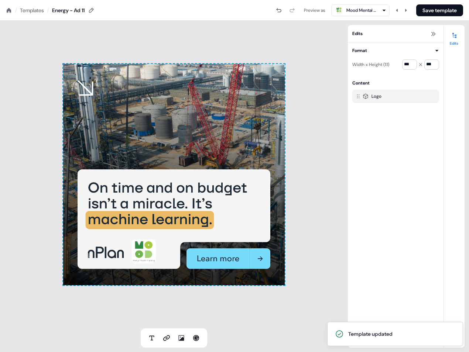
click at [83, 48] on div "To pick up a draggable item, press the space bar. While dragging, use the arrow…" at bounding box center [174, 175] width 348 height 308
click at [35, 7] on div "Templates" at bounding box center [32, 10] width 24 height 7
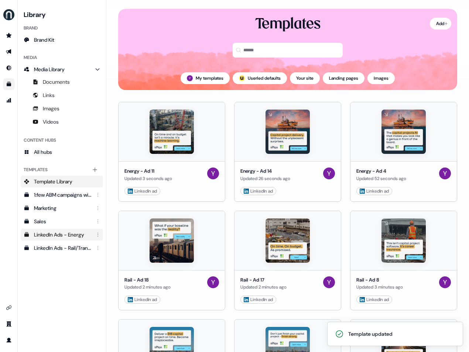
click at [60, 239] on link "LinkedIn Ads - Energy" at bounding box center [62, 235] width 82 height 12
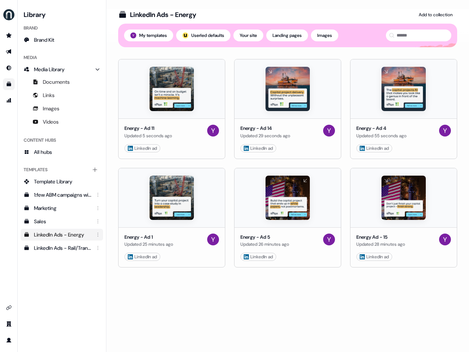
click at [183, 300] on div "LinkedIn Ads - Energy Add to collection Templates My templates ; Userled defaul…" at bounding box center [287, 180] width 363 height 343
click at [178, 257] on link "Edit" at bounding box center [179, 256] width 7 height 7
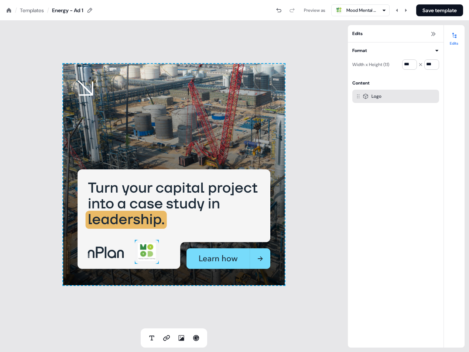
click at [154, 244] on img at bounding box center [147, 252] width 24 height 24
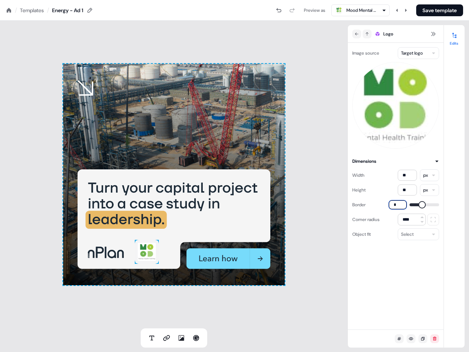
click at [404, 201] on input "*" at bounding box center [398, 205] width 18 height 9
click at [403, 201] on input "*" at bounding box center [398, 205] width 18 height 9
type input "*"
click at [432, 8] on button "Save template" at bounding box center [439, 10] width 47 height 12
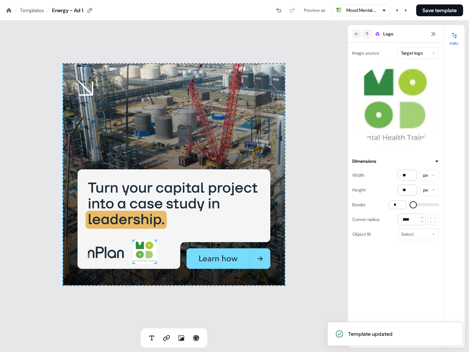
click at [81, 40] on div "To pick up a draggable item, press the space bar. While dragging, use the arrow…" at bounding box center [174, 175] width 348 height 308
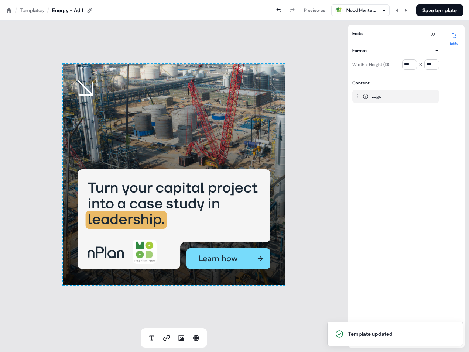
click at [44, 44] on div "To pick up a draggable item, press the space bar. While dragging, use the arrow…" at bounding box center [174, 175] width 348 height 308
click at [37, 12] on div "Templates" at bounding box center [32, 10] width 24 height 7
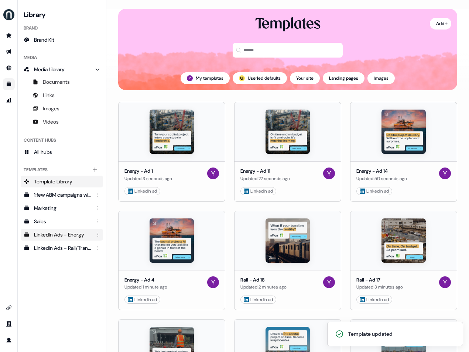
click at [61, 236] on div "LinkedIn Ads - Energy" at bounding box center [62, 234] width 57 height 7
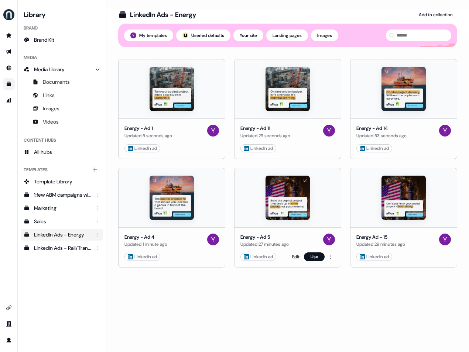
click at [295, 257] on link "Edit" at bounding box center [295, 256] width 7 height 7
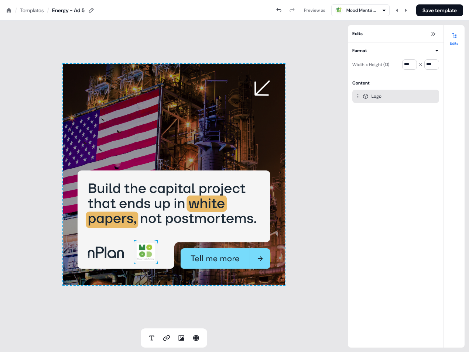
click at [147, 249] on img at bounding box center [146, 252] width 24 height 24
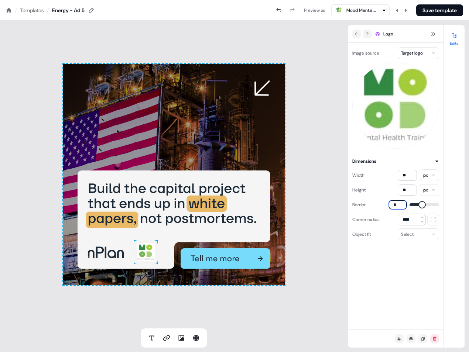
click at [403, 204] on input "*" at bounding box center [398, 205] width 18 height 9
click at [402, 203] on input "*" at bounding box center [398, 205] width 18 height 9
type input "*"
click at [438, 13] on button "Save template" at bounding box center [439, 10] width 47 height 12
click at [307, 163] on div "To pick up a draggable item, press the space bar. While dragging, use the arrow…" at bounding box center [174, 175] width 348 height 308
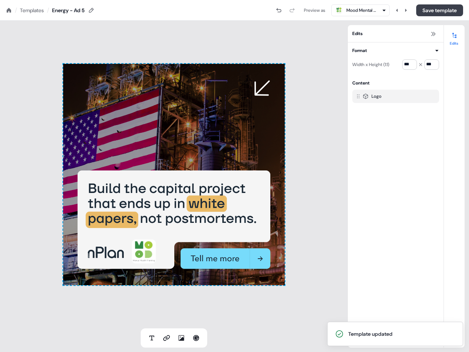
click at [425, 13] on button "Save template" at bounding box center [439, 10] width 47 height 12
click at [161, 38] on div "To pick up a draggable item, press the space bar. While dragging, use the arrow…" at bounding box center [174, 175] width 348 height 308
drag, startPoint x: 35, startPoint y: 10, endPoint x: 38, endPoint y: 19, distance: 9.9
click at [35, 10] on div "Templates" at bounding box center [32, 10] width 24 height 7
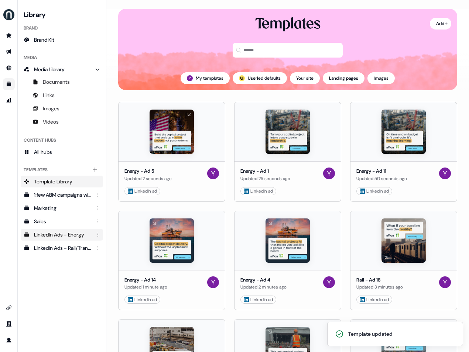
click at [66, 236] on div "LinkedIn Ads - Energy" at bounding box center [62, 234] width 57 height 7
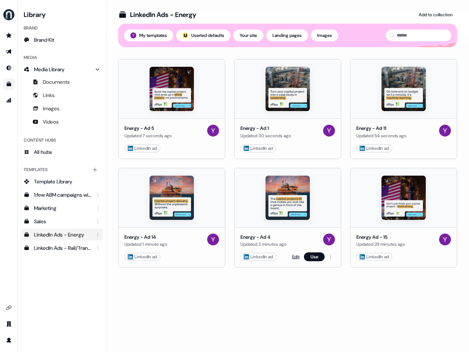
click at [292, 256] on link "Edit" at bounding box center [295, 256] width 7 height 7
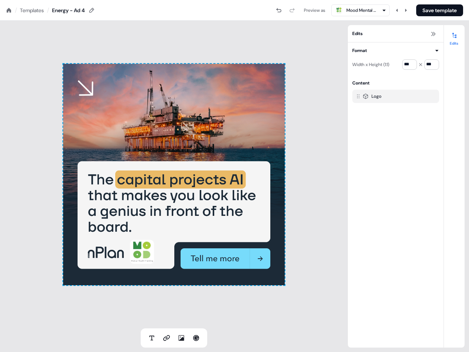
click at [37, 11] on div "Templates" at bounding box center [32, 10] width 24 height 7
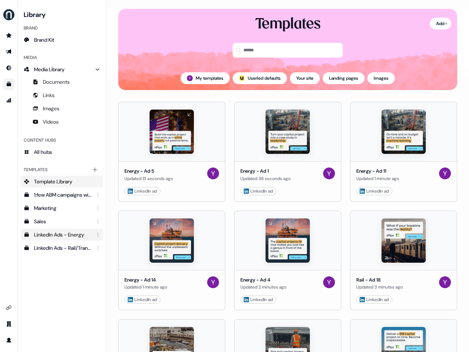
click at [65, 234] on div "LinkedIn Ads - Energy" at bounding box center [62, 234] width 57 height 7
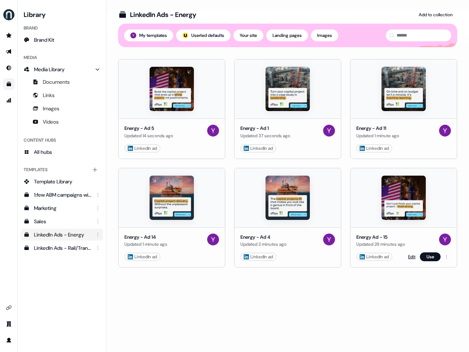
click at [408, 257] on link "Edit" at bounding box center [411, 256] width 7 height 7
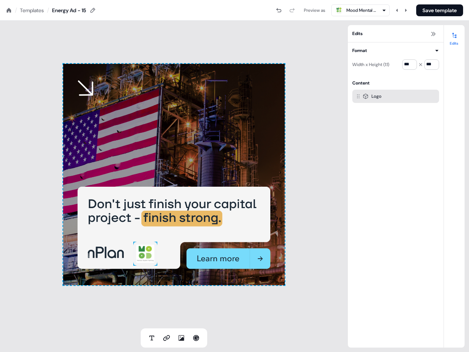
click at [144, 256] on img at bounding box center [145, 254] width 24 height 24
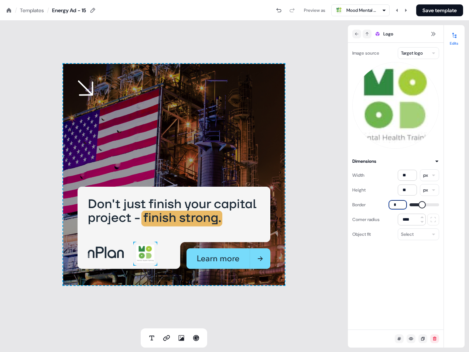
click at [405, 203] on input "*" at bounding box center [398, 205] width 18 height 9
click at [405, 202] on input "*" at bounding box center [398, 205] width 18 height 9
type input "*"
click at [437, 12] on button "Save template" at bounding box center [439, 10] width 47 height 12
click at [203, 33] on div "To pick up a draggable item, press the space bar. While dragging, use the arrow…" at bounding box center [174, 175] width 348 height 308
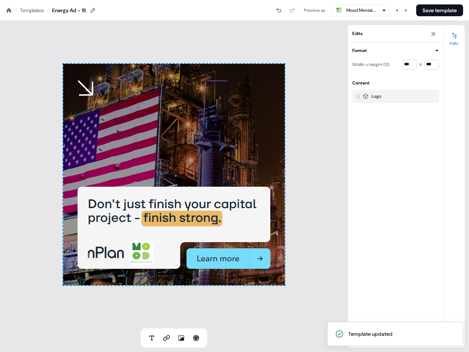
click at [202, 36] on div "To pick up a draggable item, press the space bar. While dragging, use the arrow…" at bounding box center [174, 175] width 348 height 308
click at [59, 28] on div "To pick up a draggable item, press the space bar. While dragging, use the arrow…" at bounding box center [174, 175] width 348 height 308
click at [42, 12] on div "Templates" at bounding box center [32, 10] width 24 height 7
